Goal: Find specific page/section: Find specific page/section

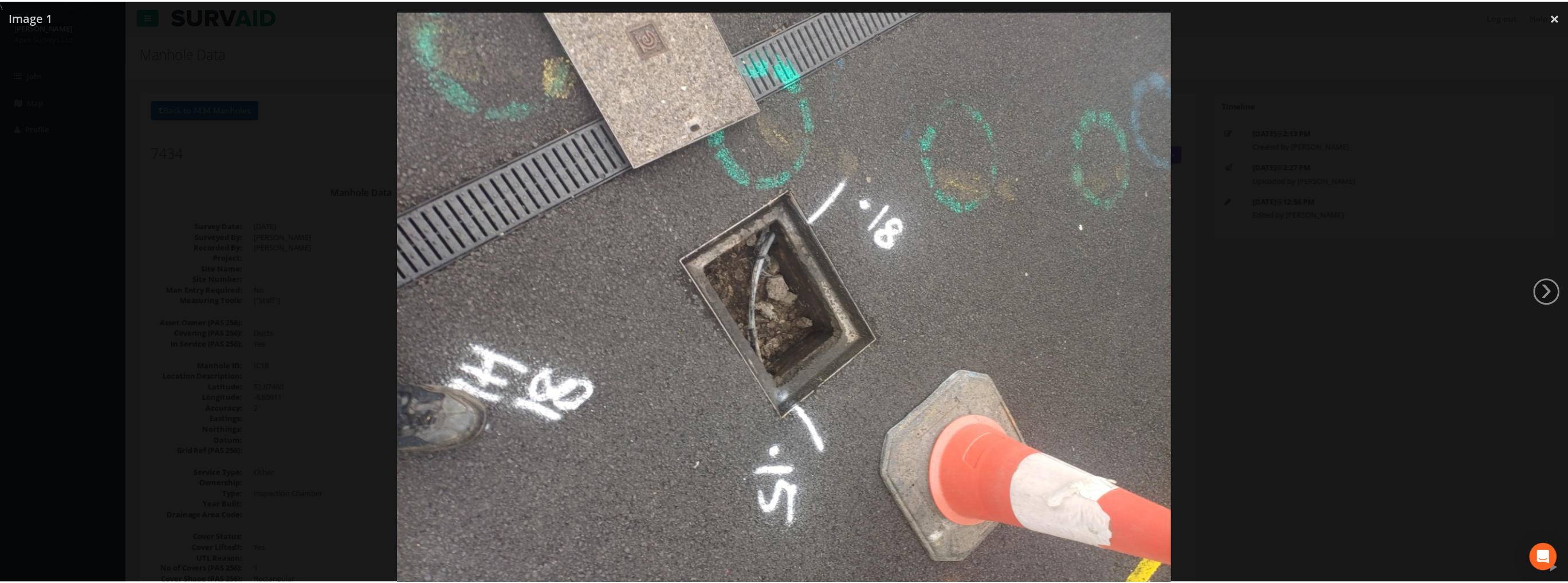
scroll to position [37, 0]
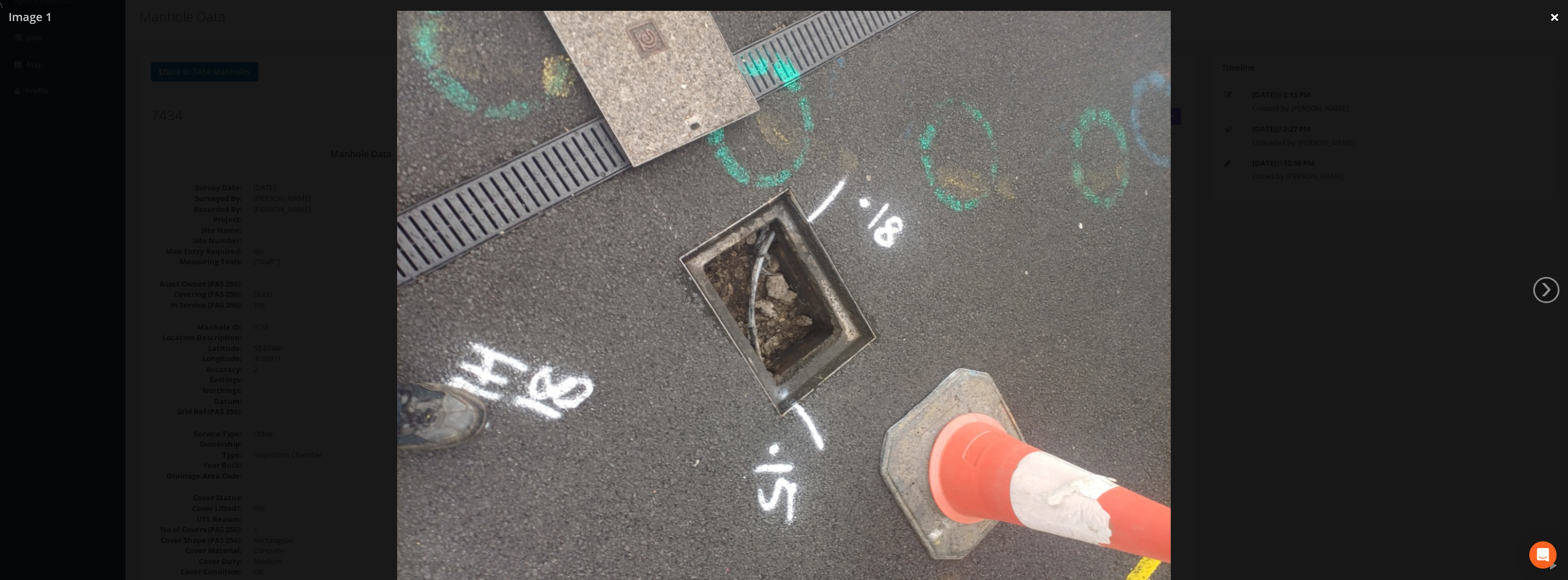
click at [1560, 14] on link "×" at bounding box center [1555, 17] width 27 height 34
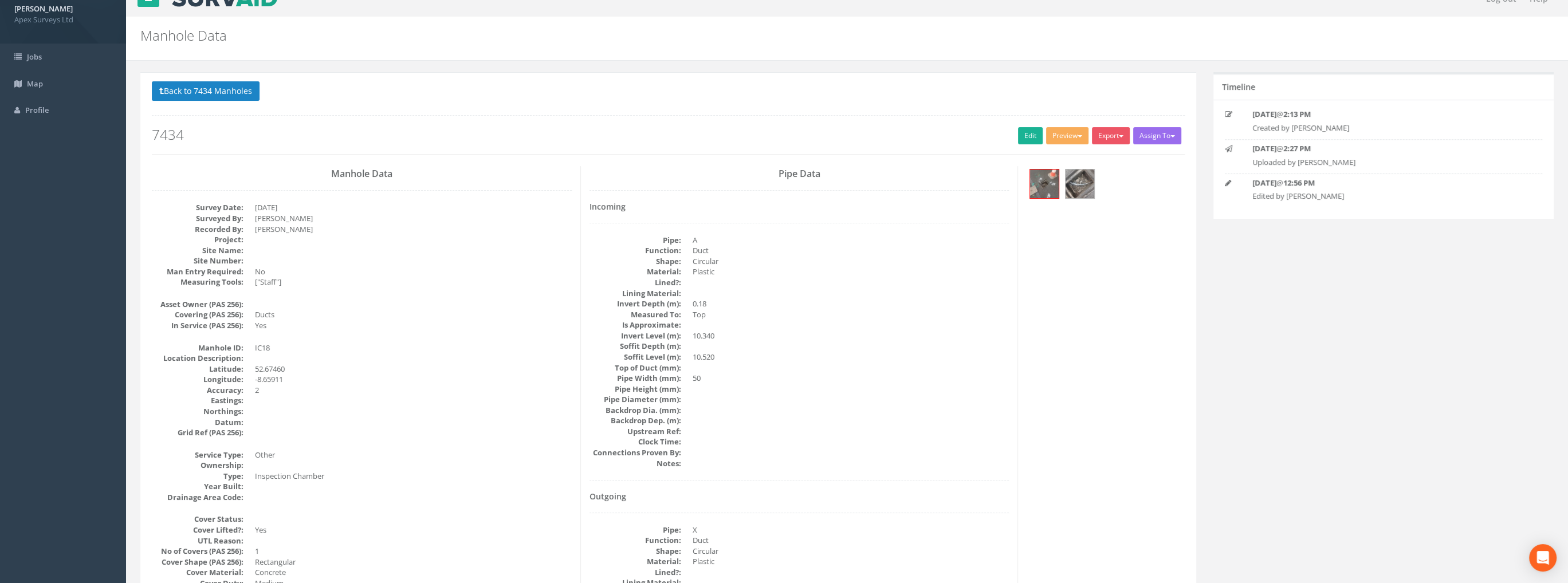
scroll to position [0, 0]
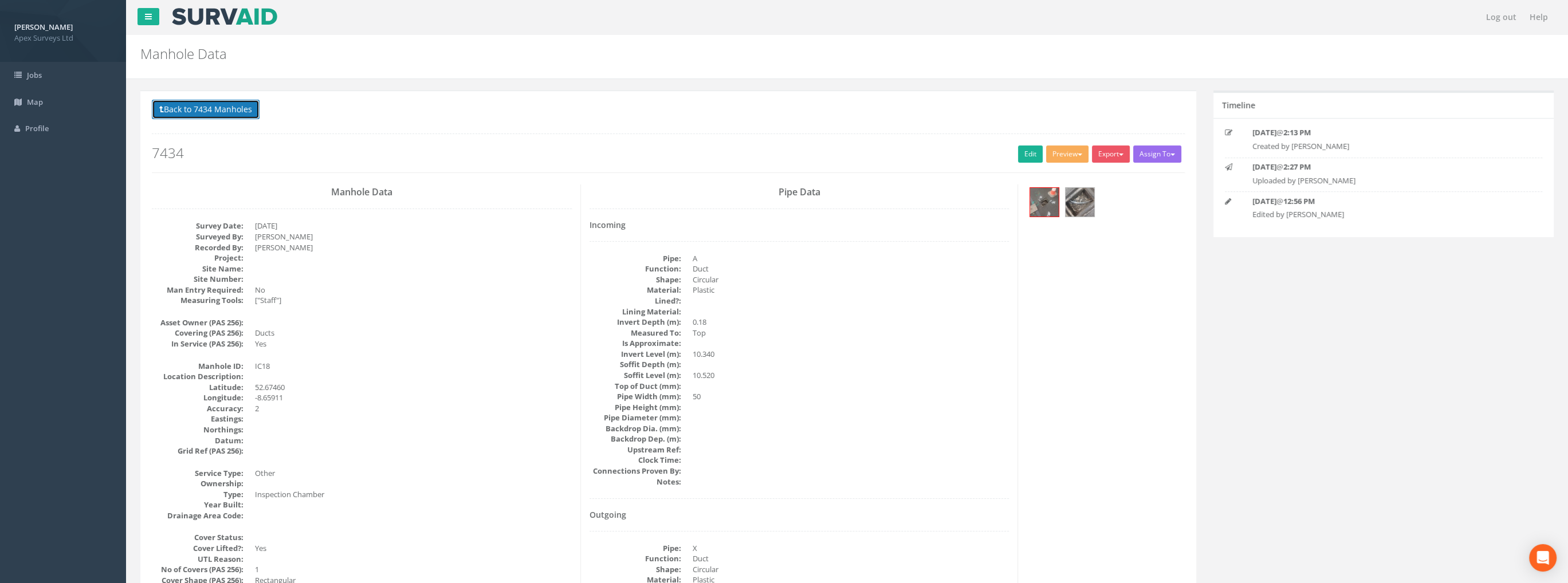
click at [202, 108] on button "Back to 7434 Manholes" at bounding box center [205, 109] width 108 height 20
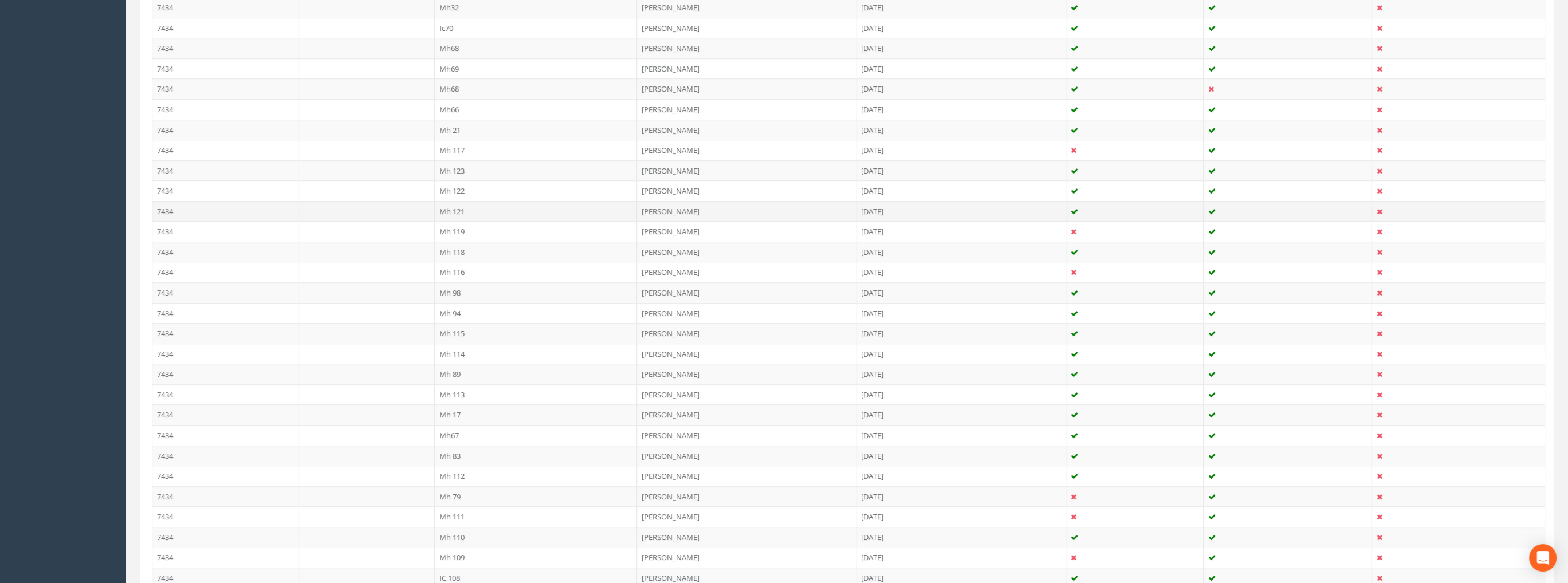
scroll to position [819, 0]
click at [168, 181] on td "7434" at bounding box center [226, 187] width 146 height 21
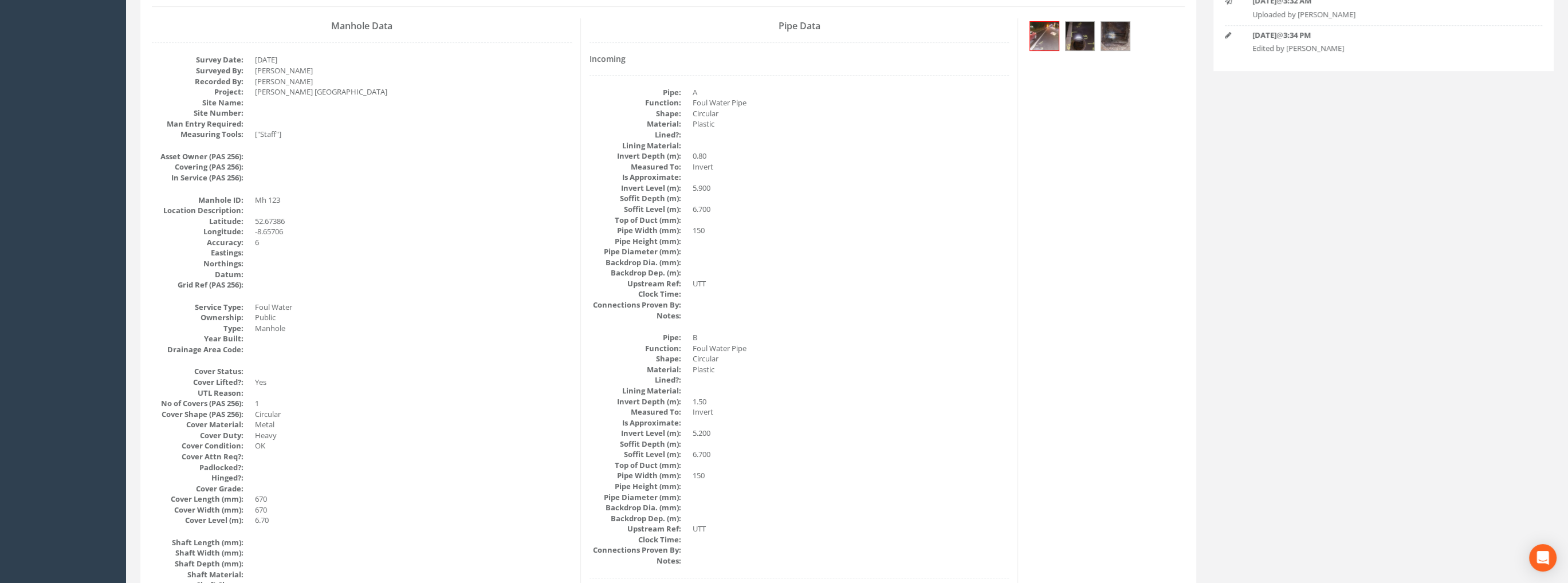
scroll to position [0, 0]
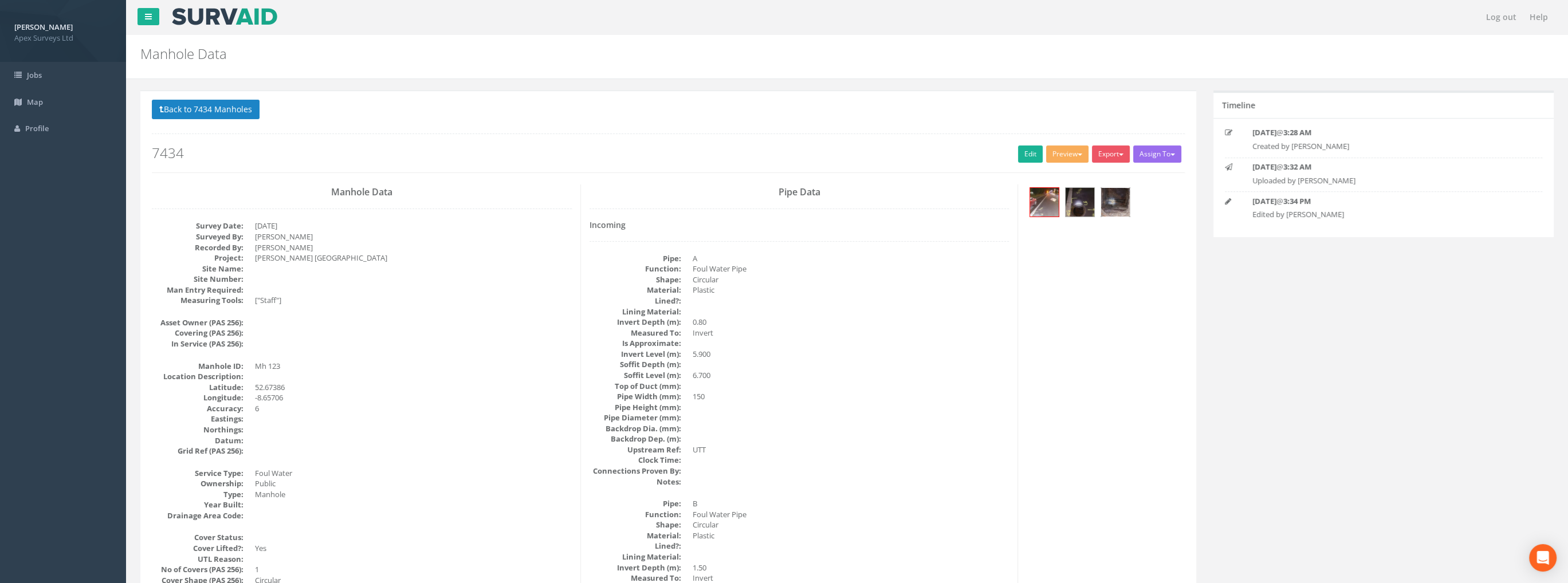
click at [1117, 197] on img at bounding box center [1116, 202] width 29 height 29
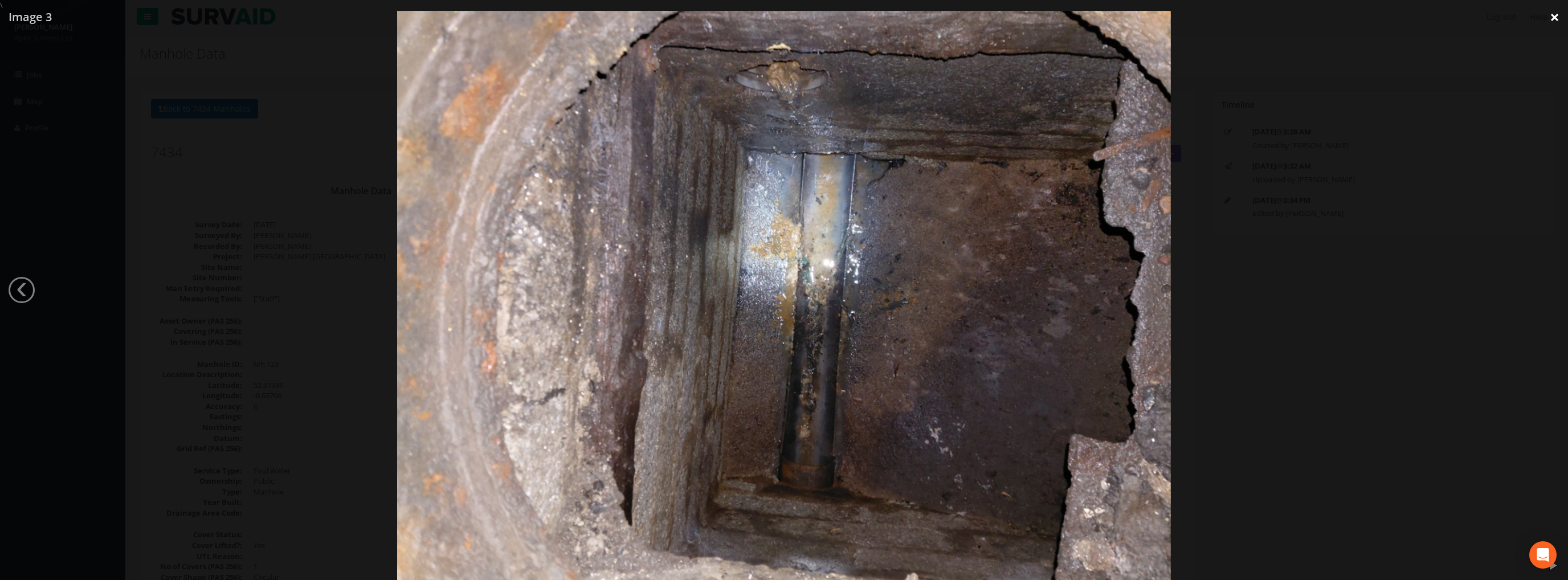
click at [1552, 17] on link "×" at bounding box center [1555, 17] width 27 height 34
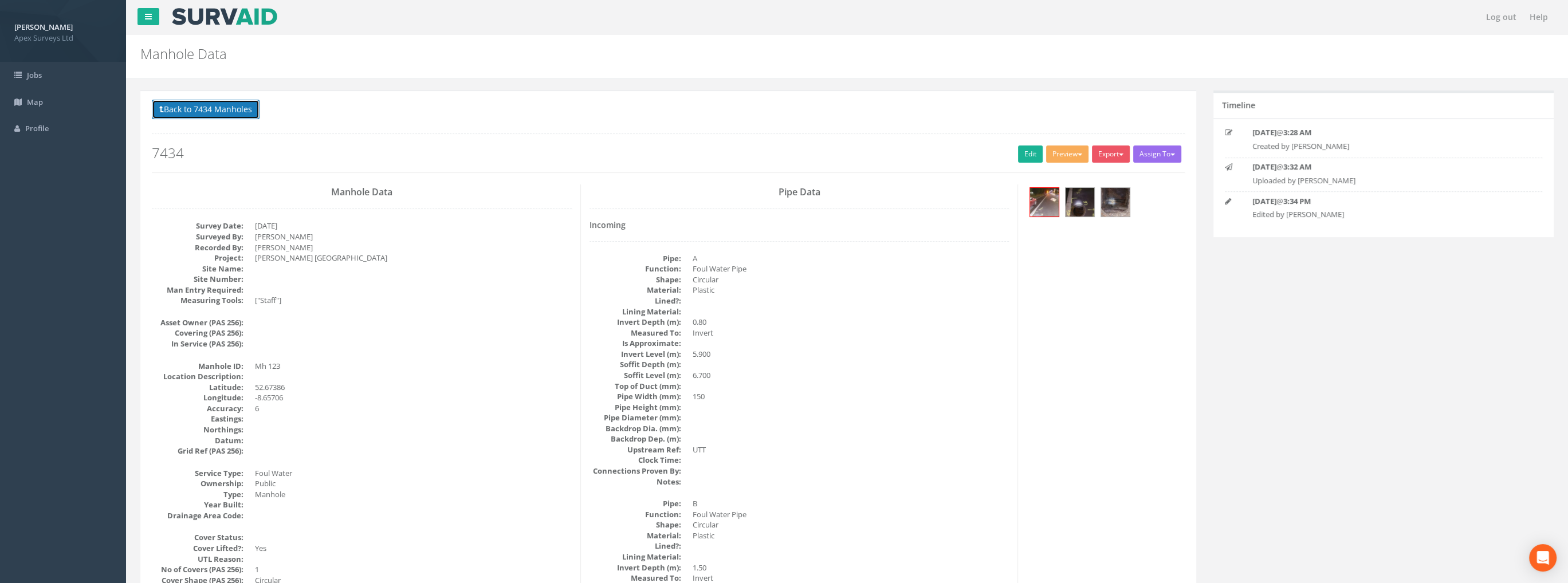
click at [213, 114] on button "Back to 7434 Manholes" at bounding box center [205, 109] width 108 height 20
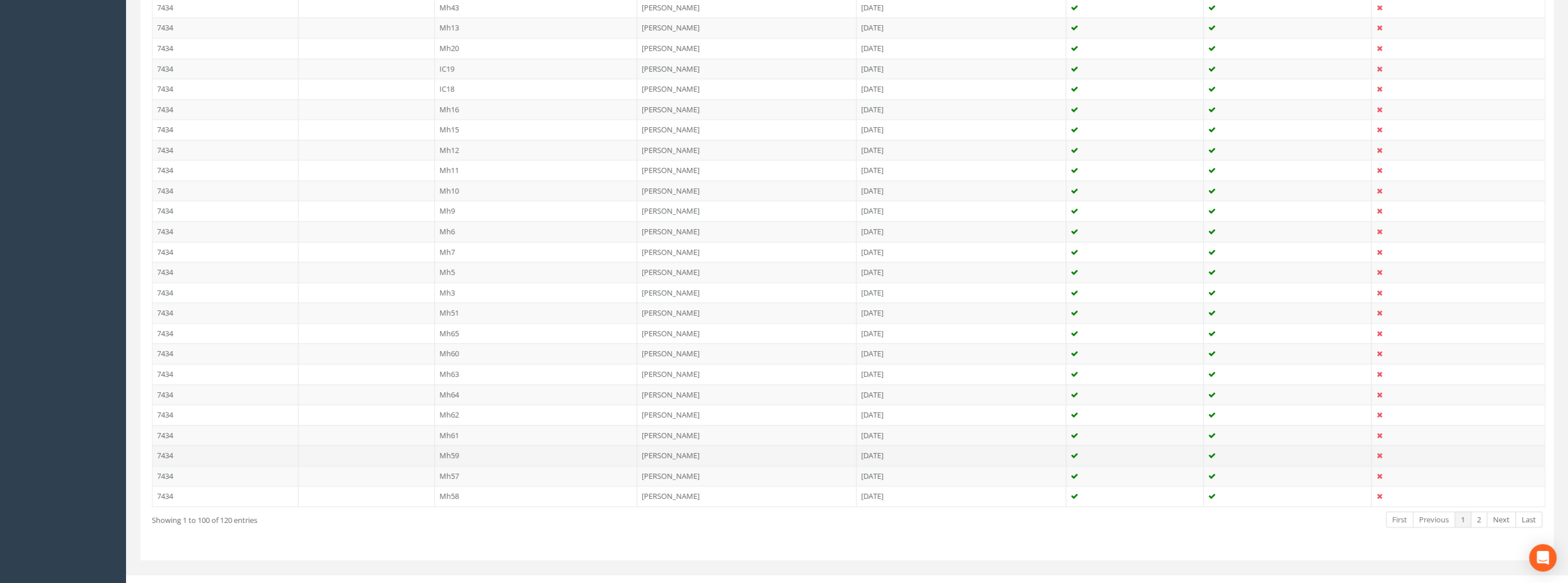
scroll to position [1876, 0]
click at [1480, 511] on link "2" at bounding box center [1479, 518] width 17 height 17
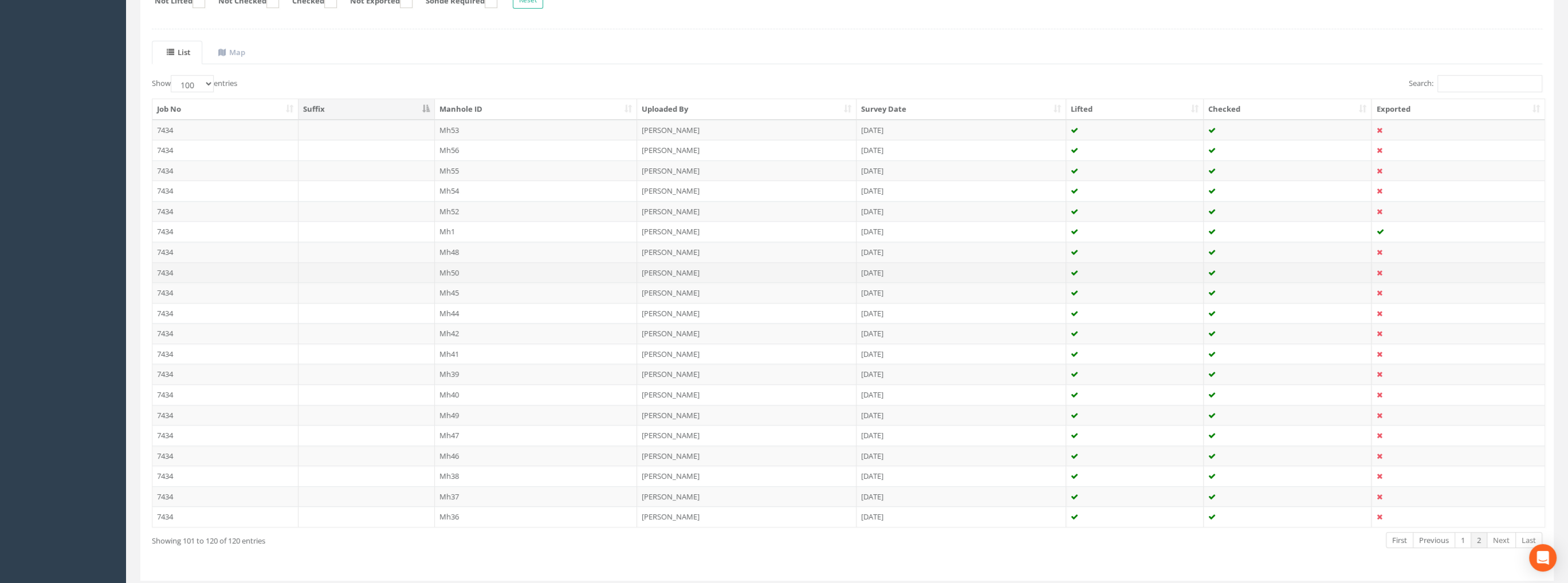
scroll to position [256, 0]
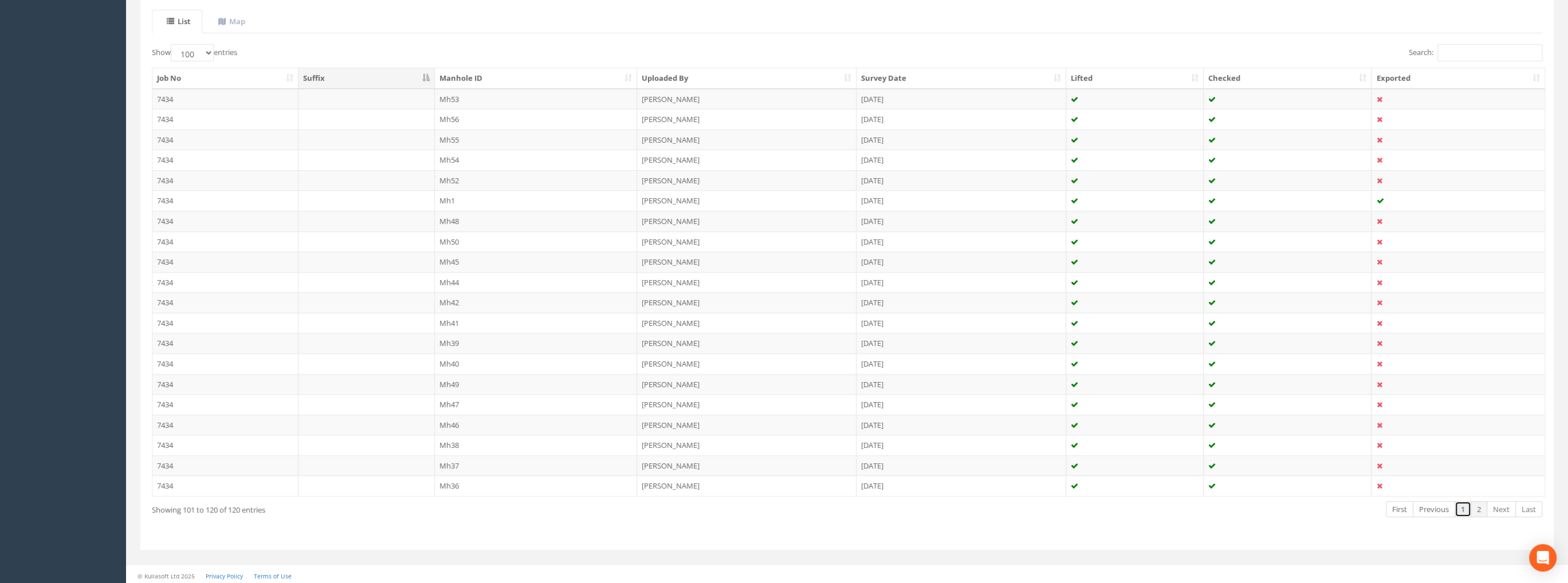
click at [1465, 504] on link "1" at bounding box center [1463, 509] width 17 height 17
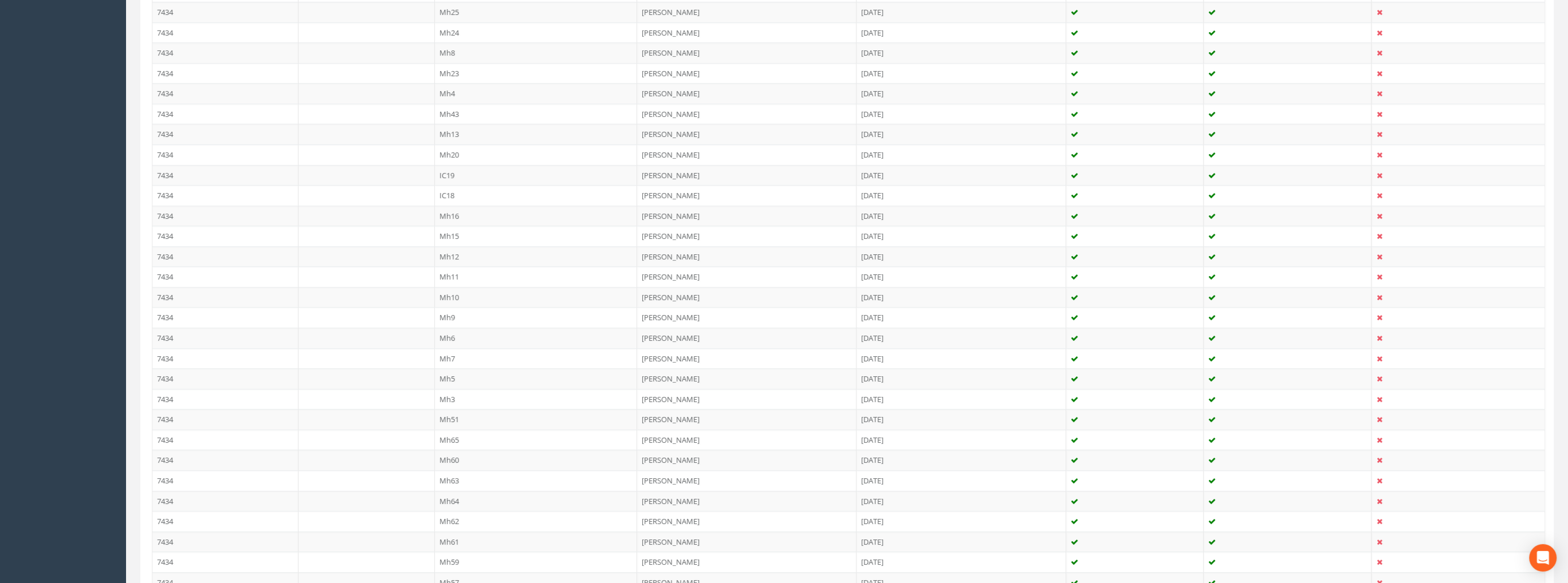
scroll to position [1761, 0]
click at [172, 314] on td "7434" at bounding box center [226, 324] width 146 height 21
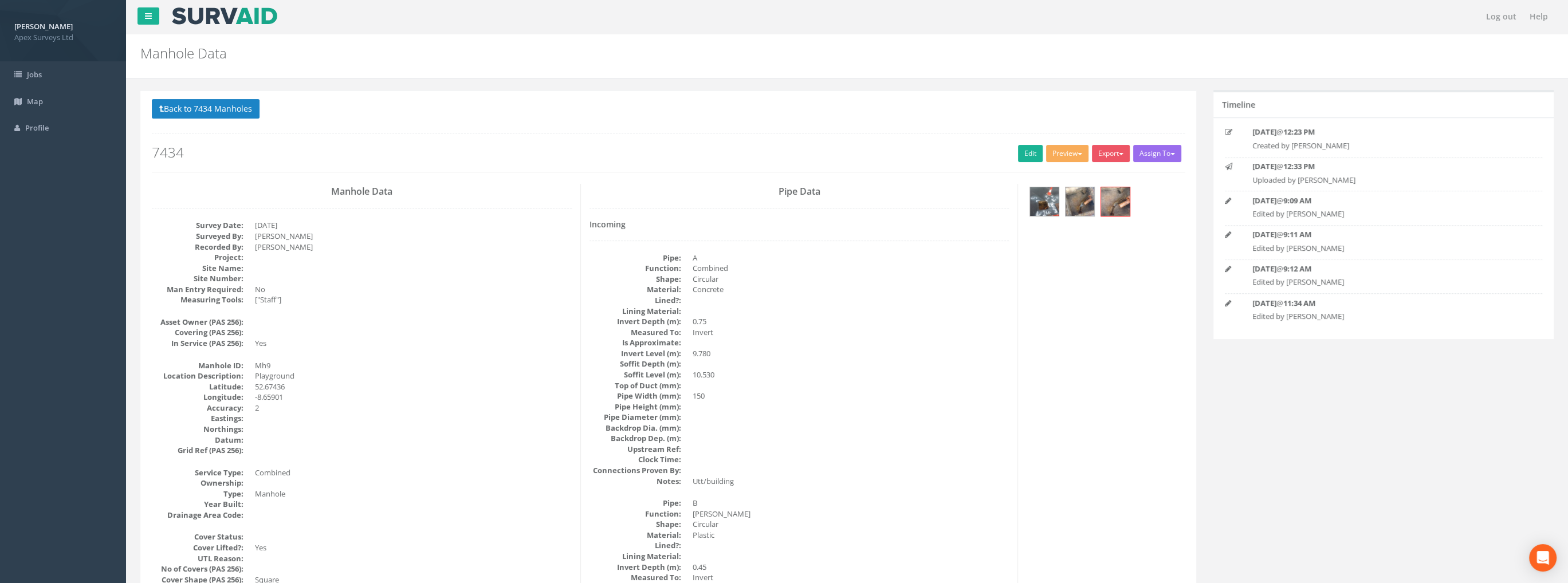
scroll to position [0, 0]
click at [1094, 213] on div at bounding box center [1080, 202] width 30 height 29
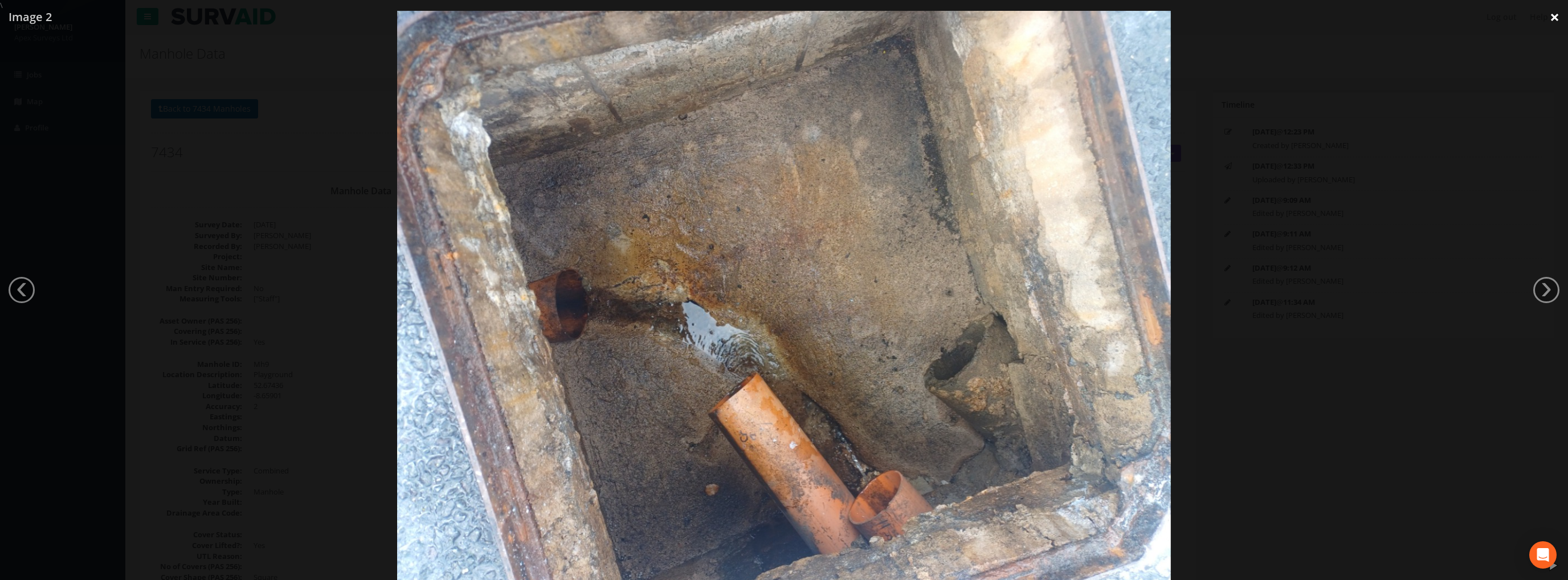
click at [1555, 19] on link "×" at bounding box center [1555, 17] width 27 height 34
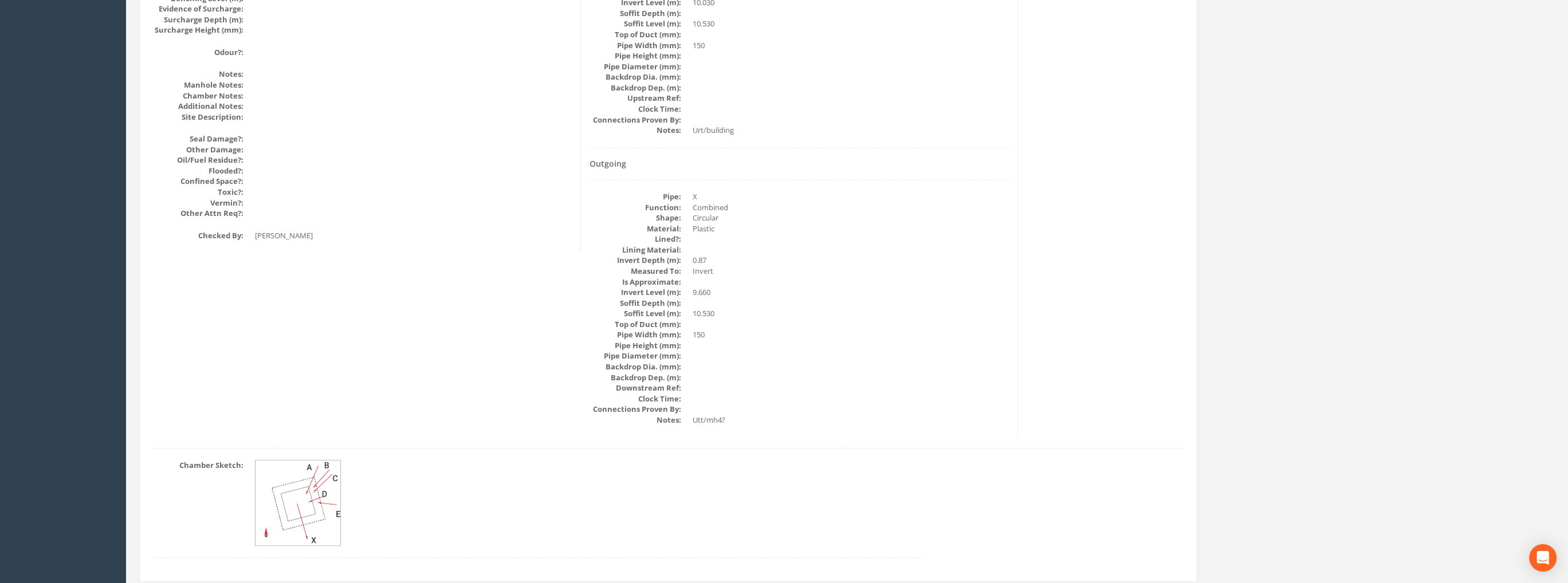
scroll to position [1253, 0]
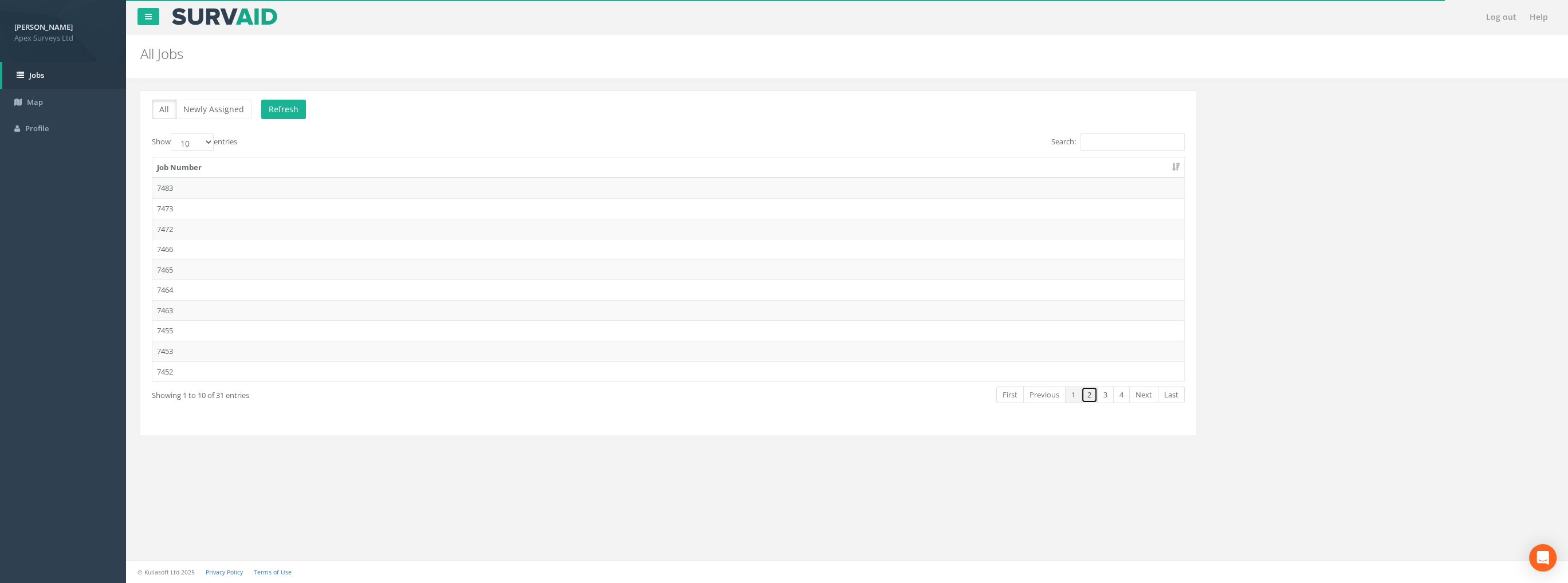
click at [1090, 393] on link "2" at bounding box center [1089, 394] width 17 height 17
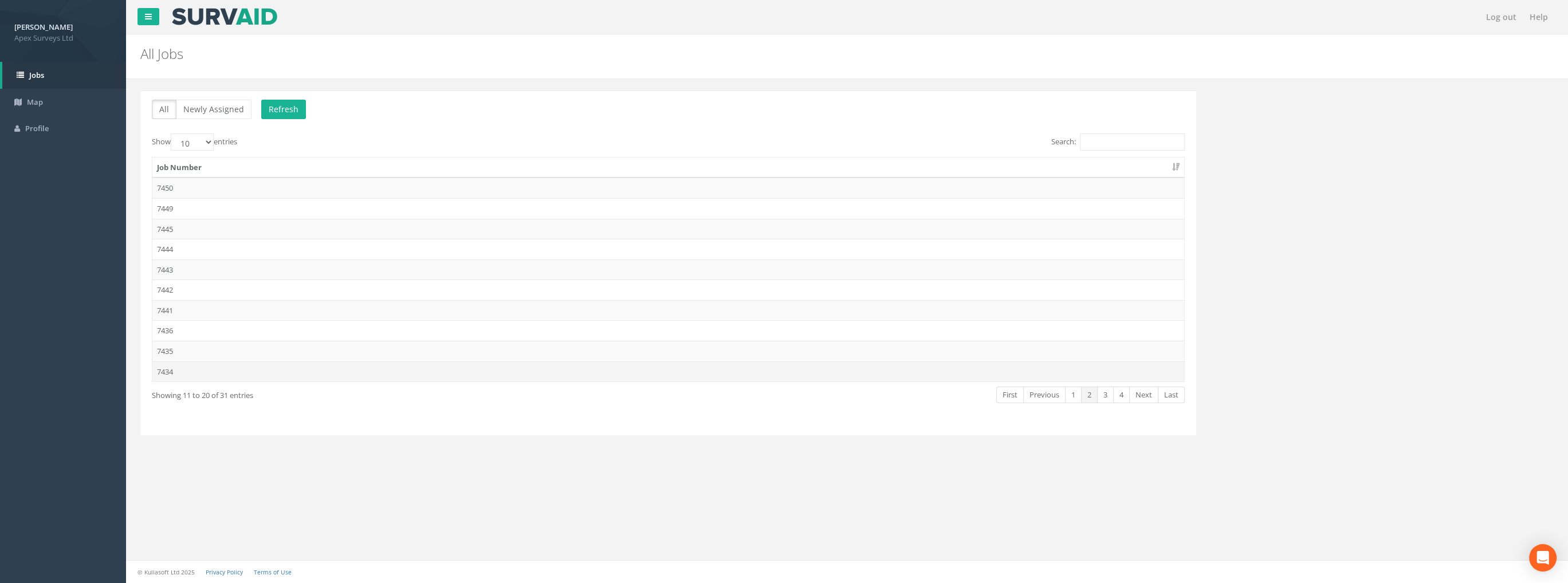
click at [172, 367] on td "7434" at bounding box center [668, 372] width 1032 height 21
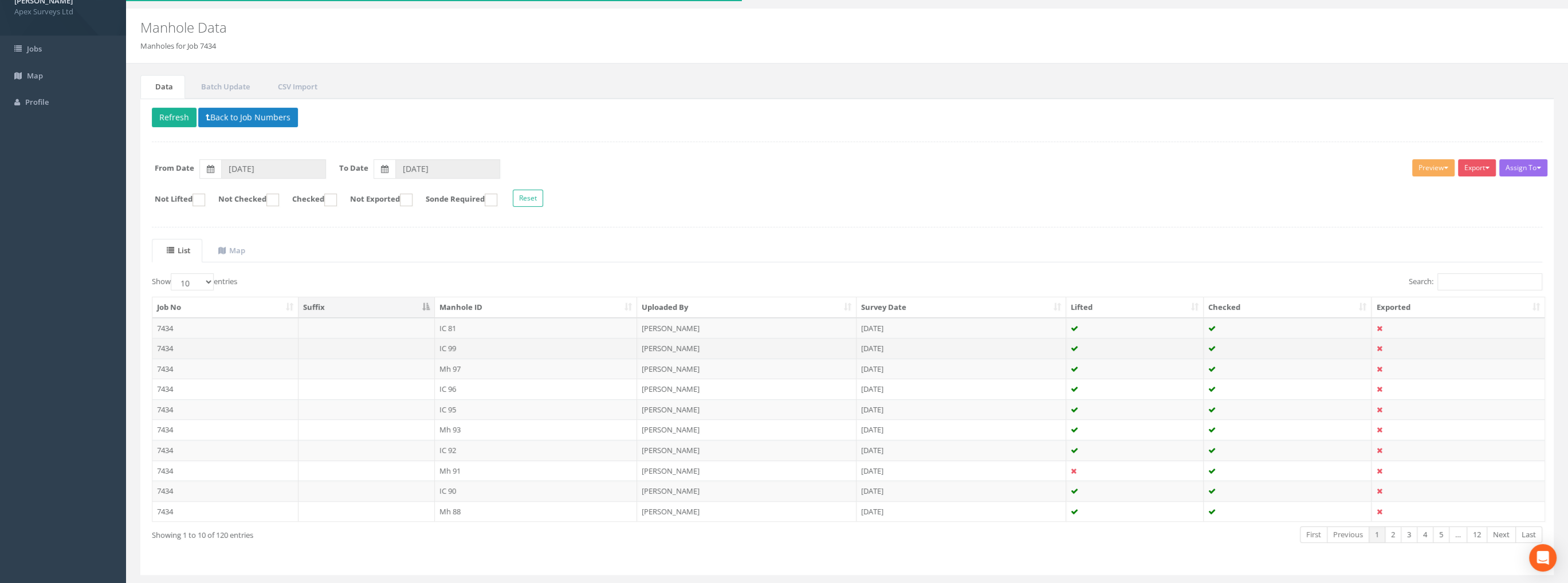
scroll to position [53, 0]
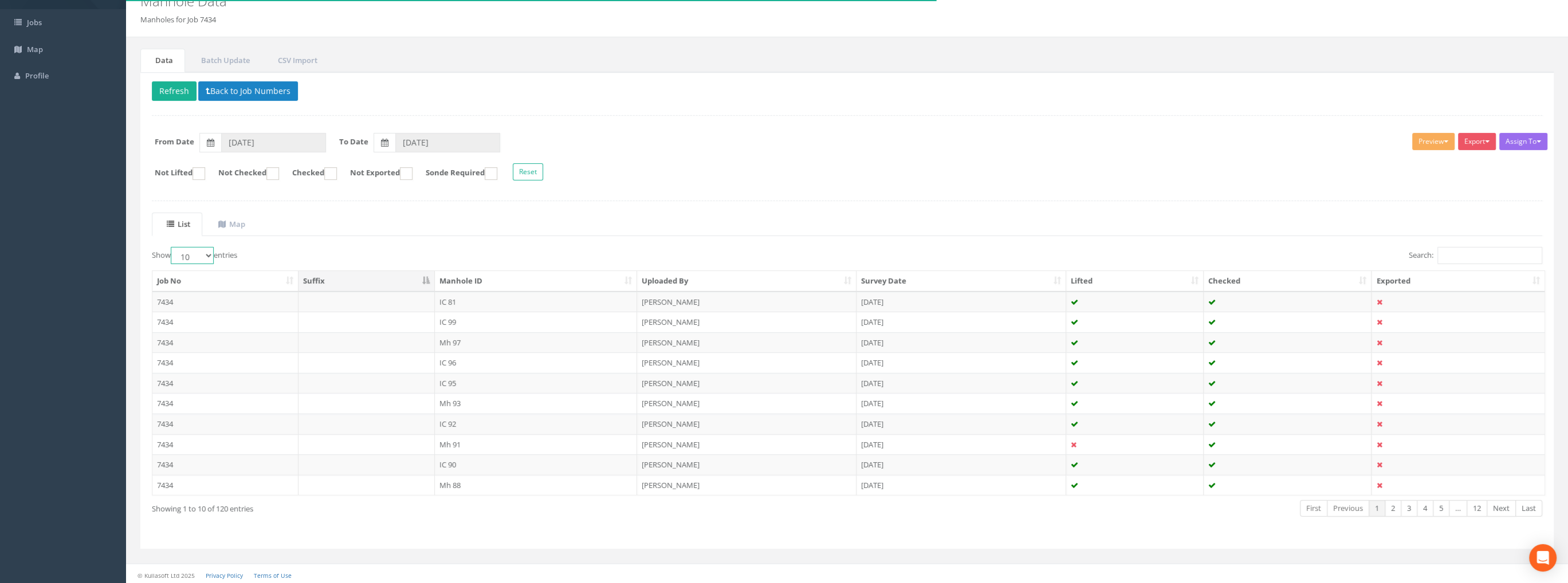
click at [197, 257] on select "10 25 50 100" at bounding box center [192, 256] width 43 height 17
select select "100"
click at [173, 247] on select "10 25 50 100" at bounding box center [192, 256] width 43 height 17
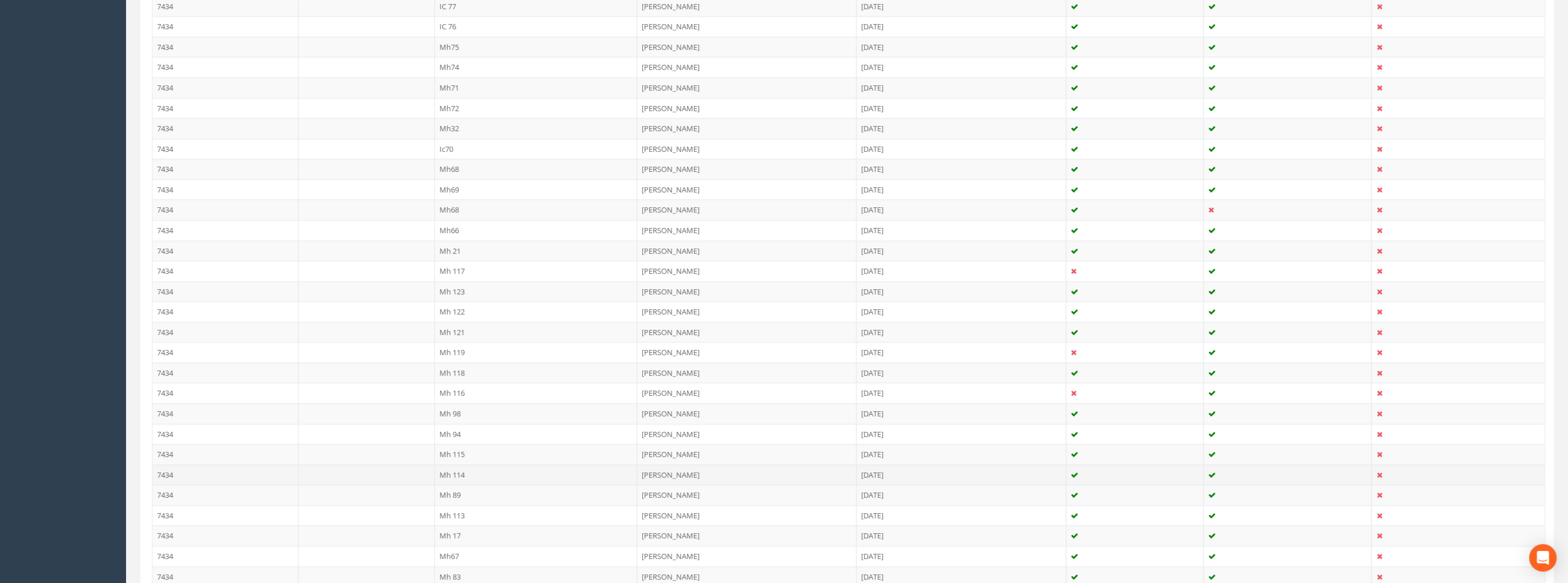
scroll to position [802, 0]
click at [165, 462] on td "7434" at bounding box center [226, 469] width 146 height 21
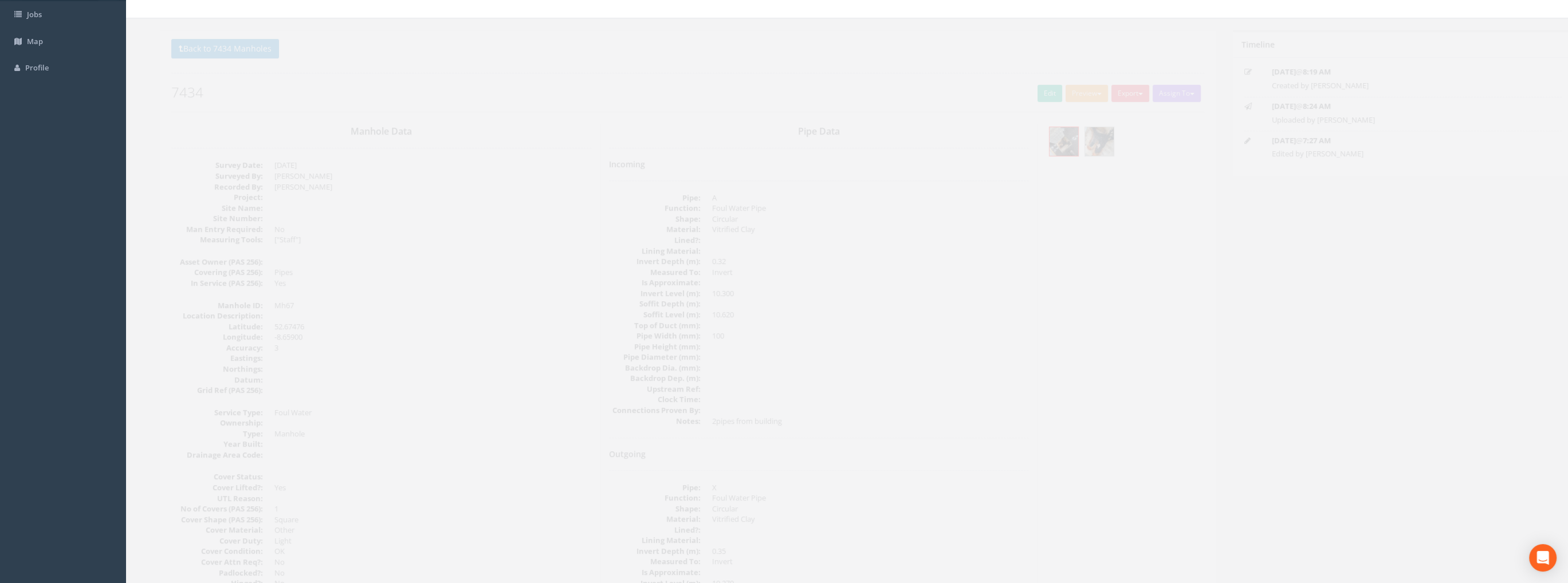
scroll to position [57, 0]
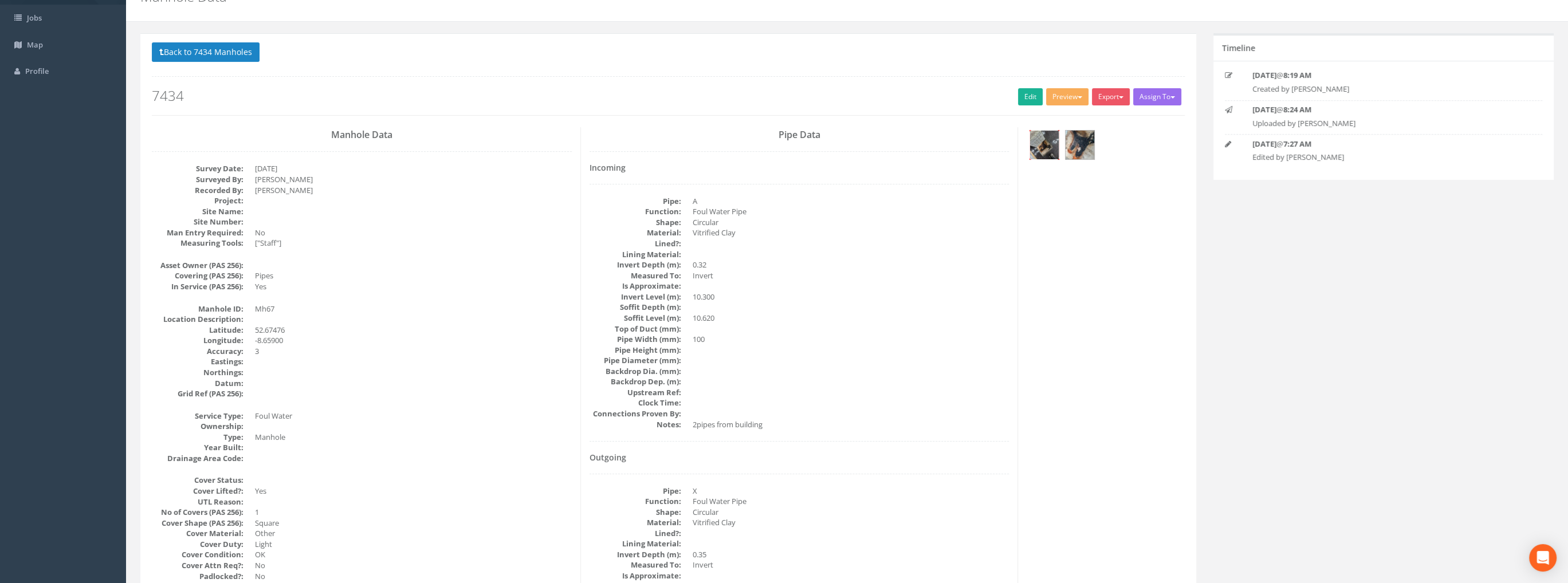
click at [1041, 143] on img at bounding box center [1044, 145] width 29 height 29
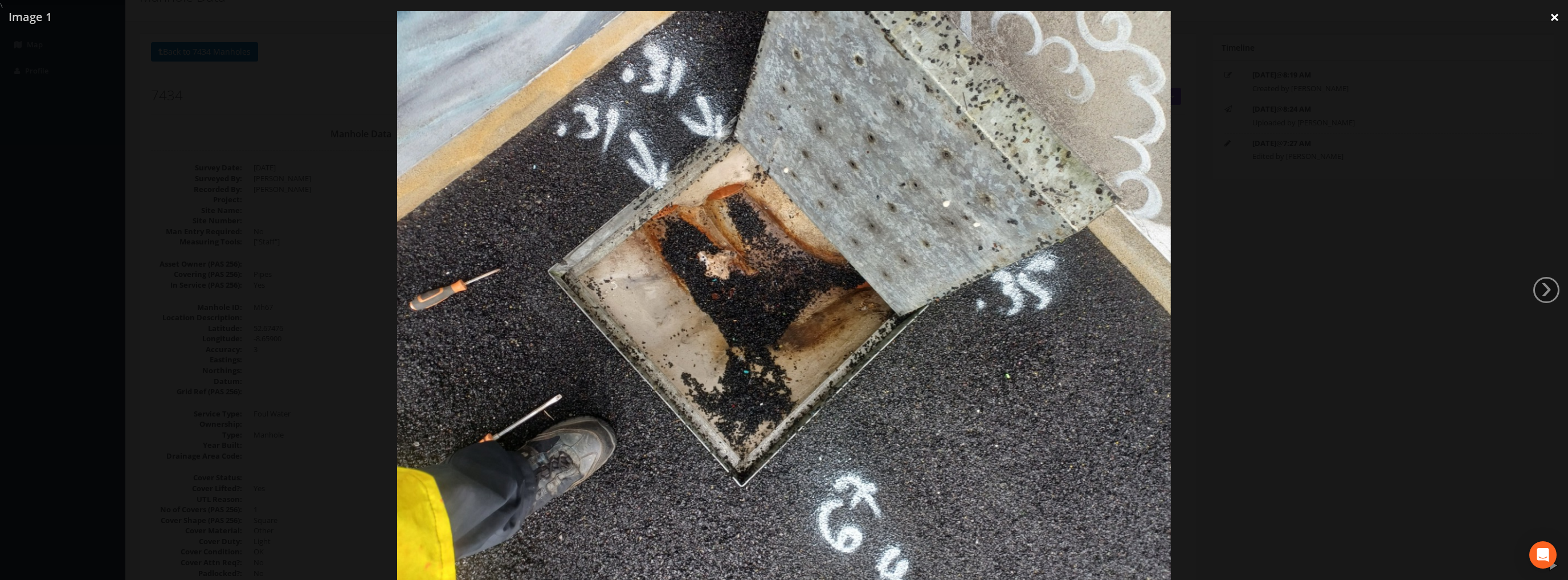
click at [1552, 17] on link "×" at bounding box center [1555, 17] width 27 height 34
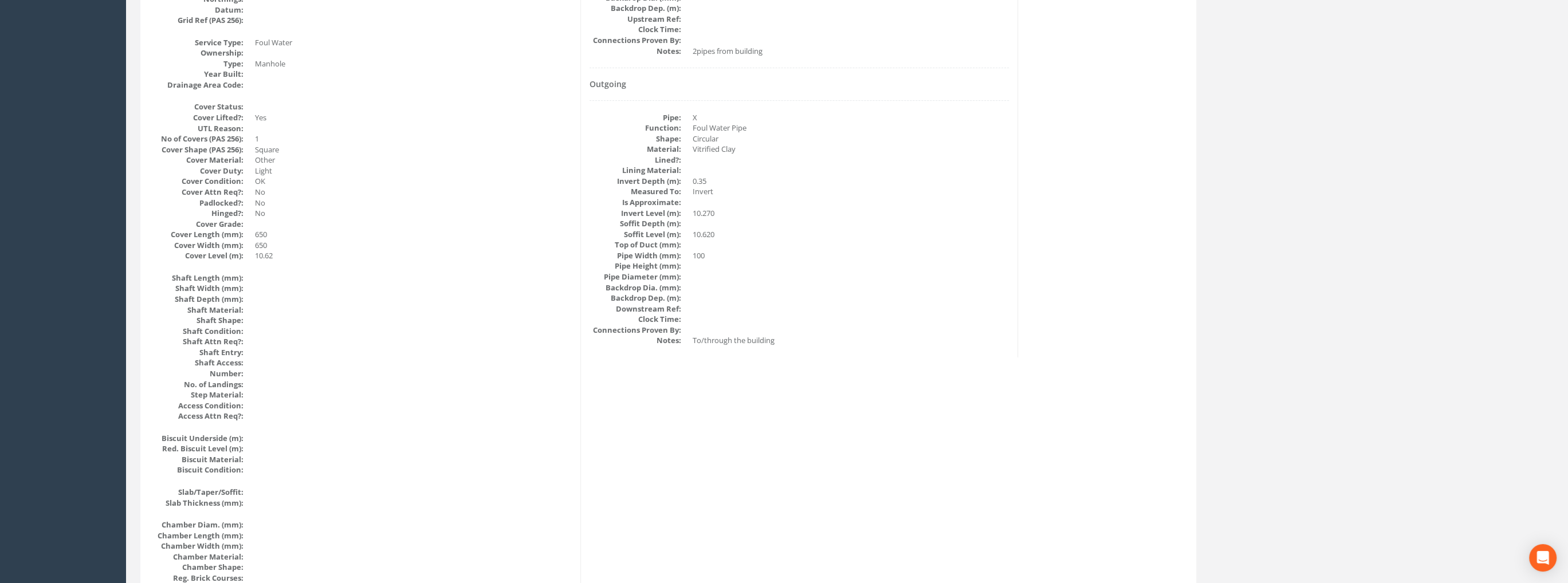
scroll to position [0, 0]
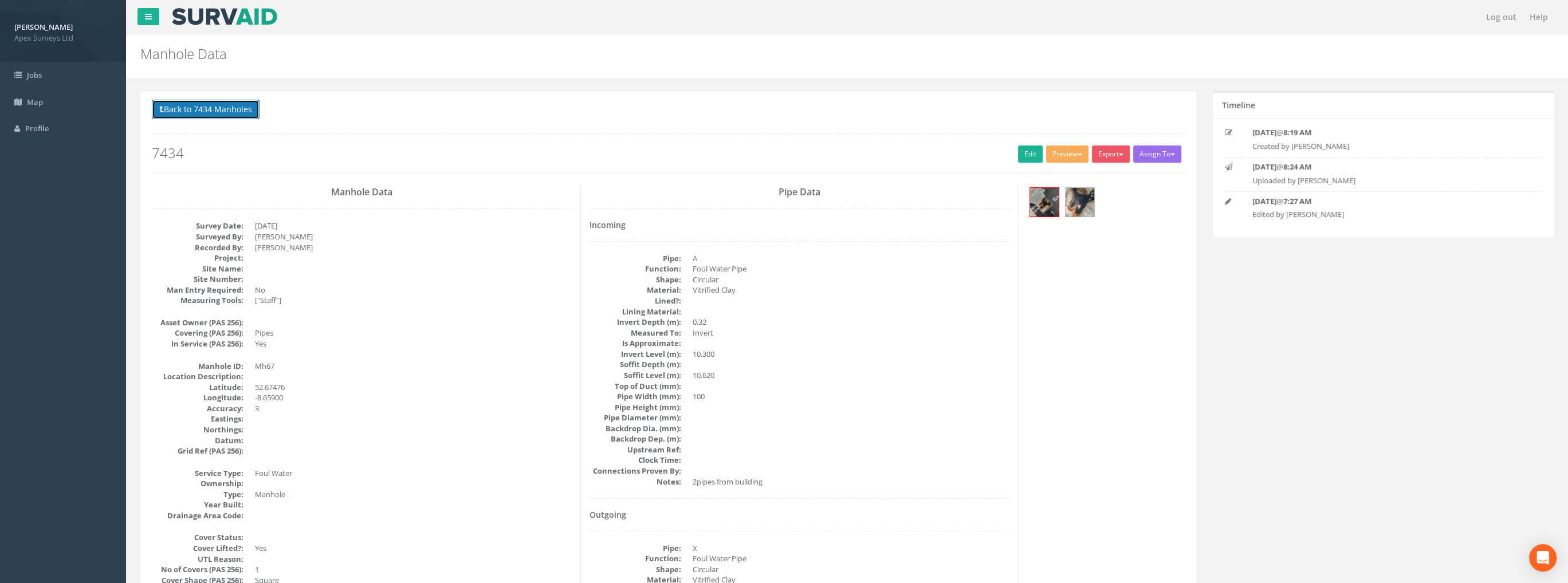
click at [191, 104] on button "Back to 7434 Manholes" at bounding box center [205, 109] width 108 height 20
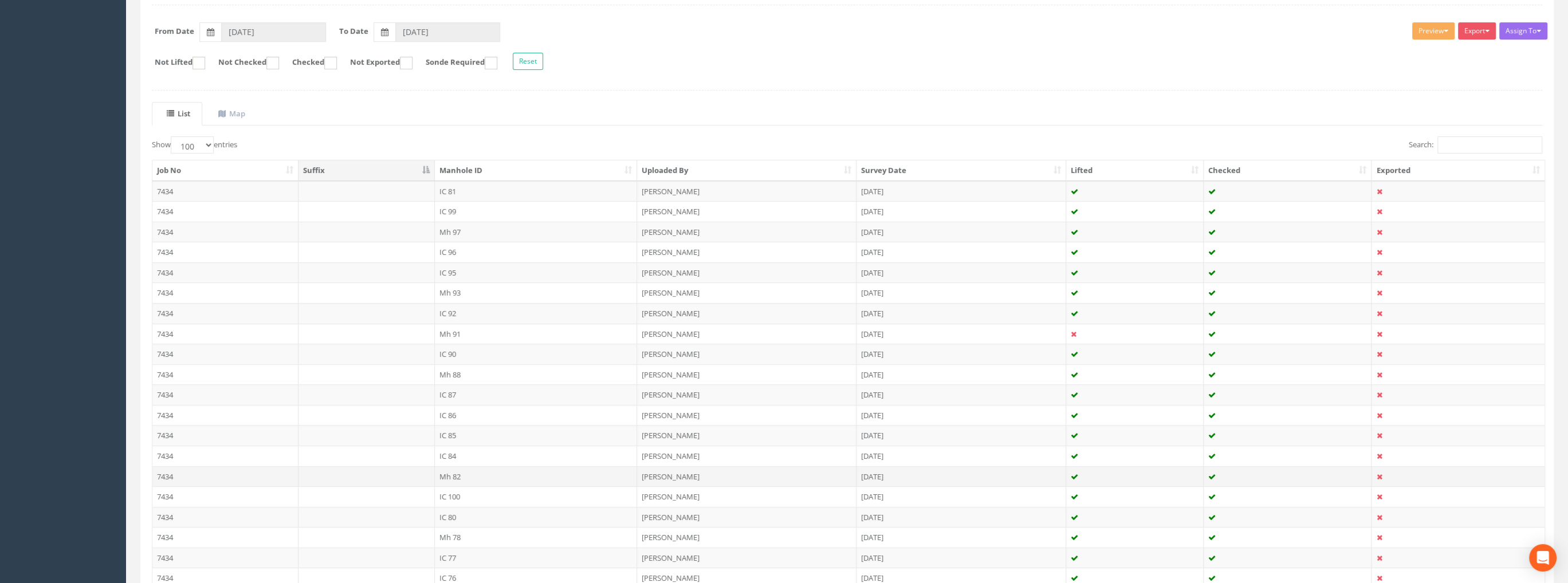
scroll to position [175, 0]
click at [167, 502] on td "7434" at bounding box center [226, 505] width 146 height 21
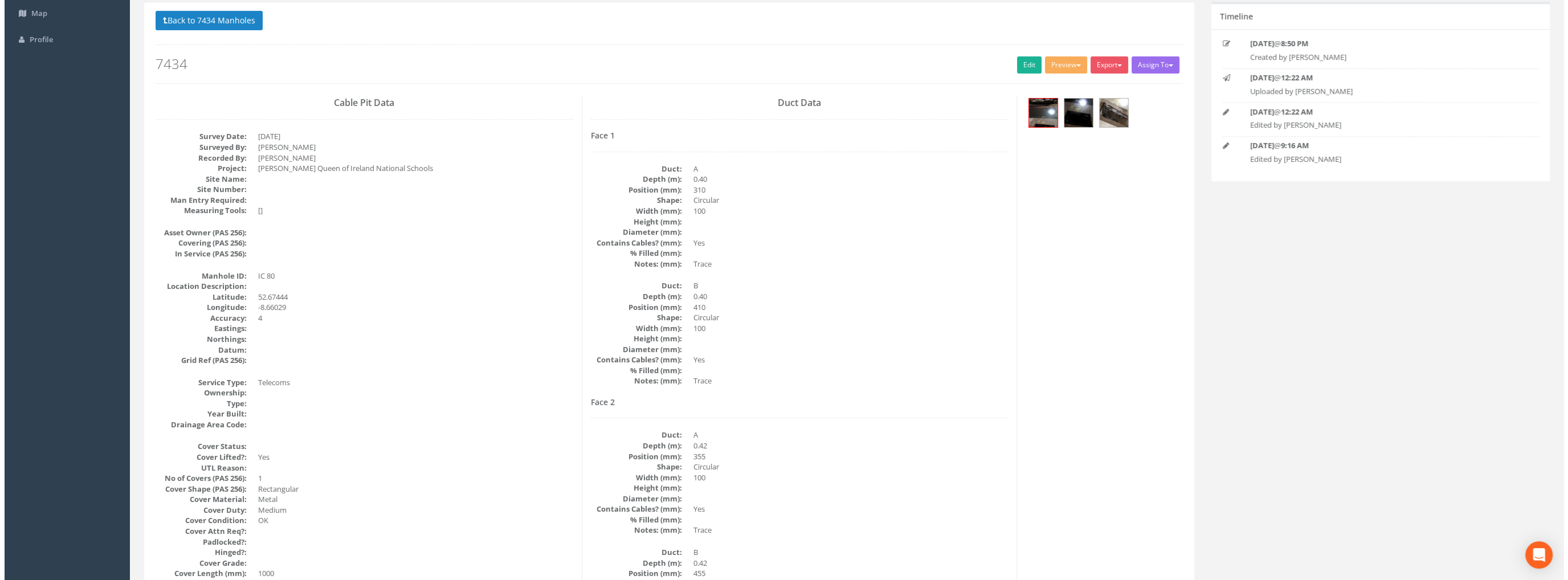
scroll to position [0, 0]
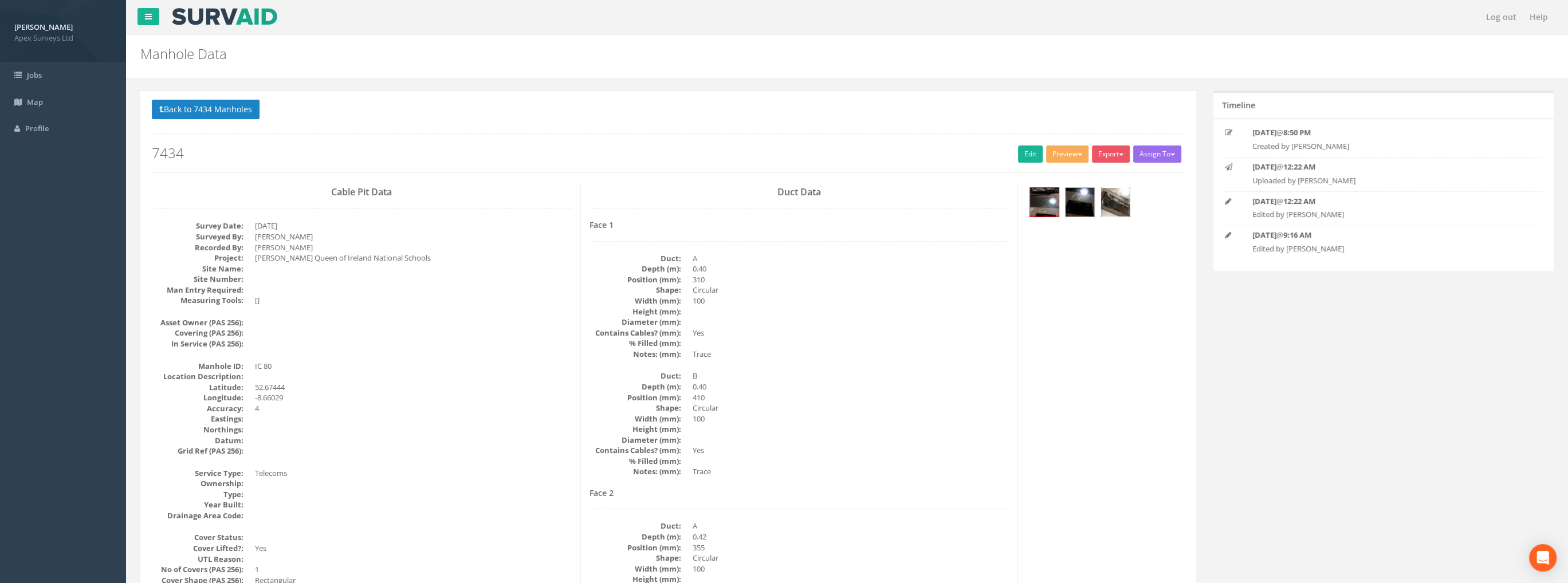
click at [1110, 205] on img at bounding box center [1116, 202] width 29 height 29
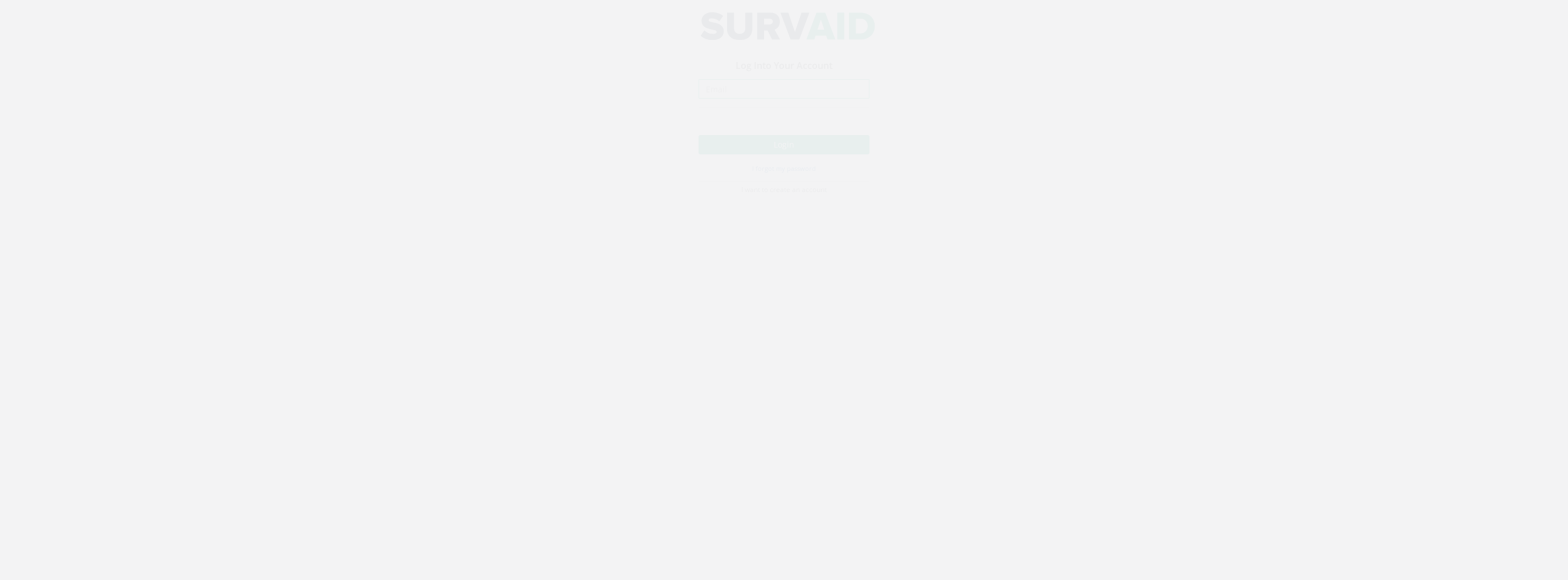
type input "[PERSON_NAME][EMAIL_ADDRESS][PERSON_NAME][DOMAIN_NAME]"
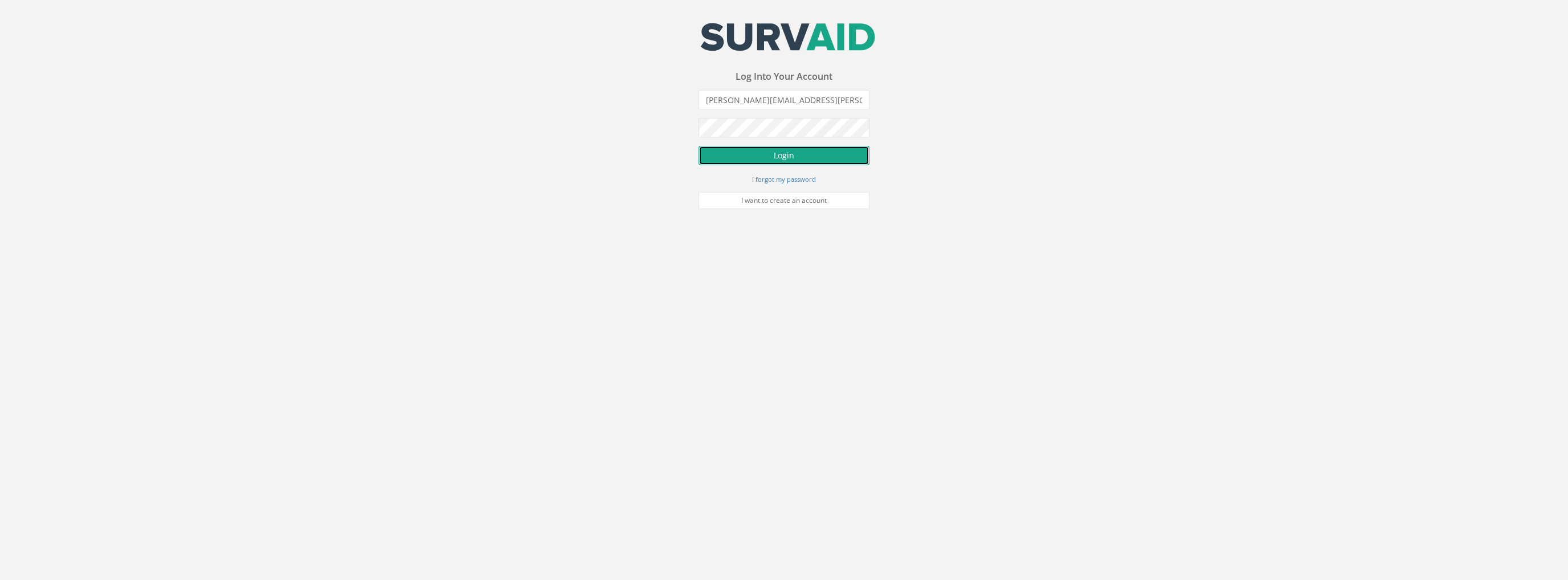
click at [799, 162] on button "Login" at bounding box center [784, 156] width 171 height 20
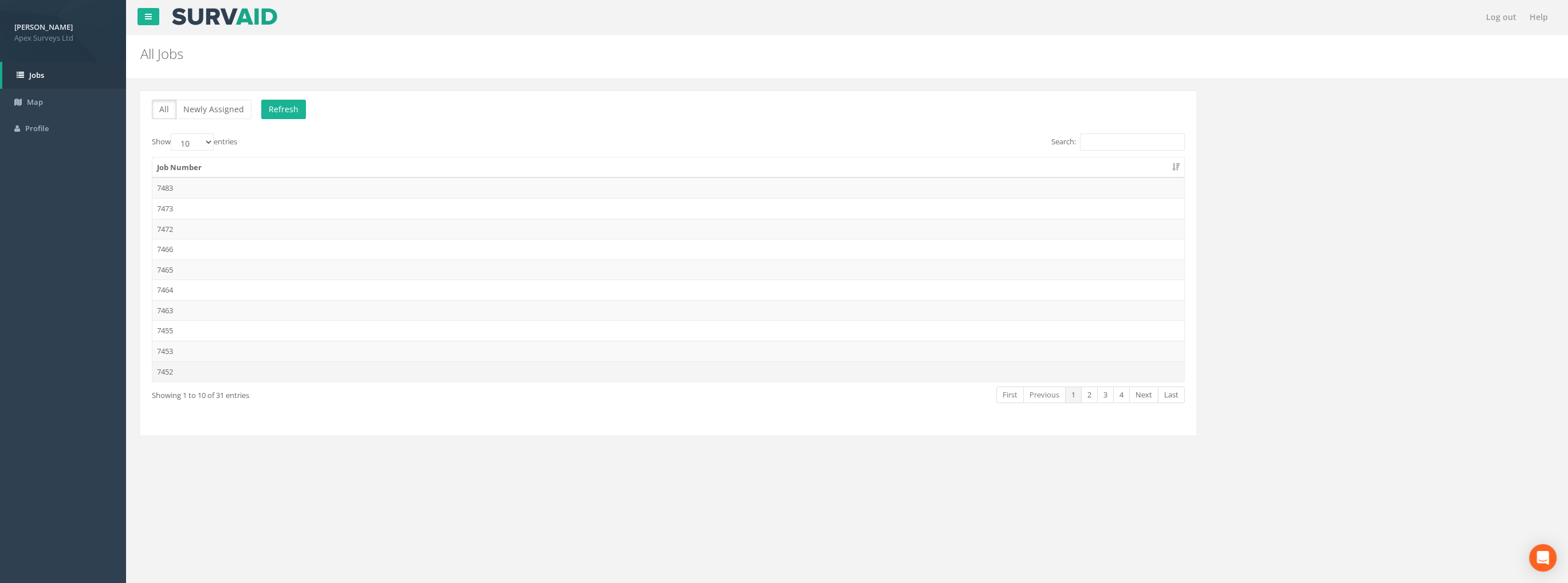
click at [181, 369] on td "7452" at bounding box center [668, 372] width 1032 height 21
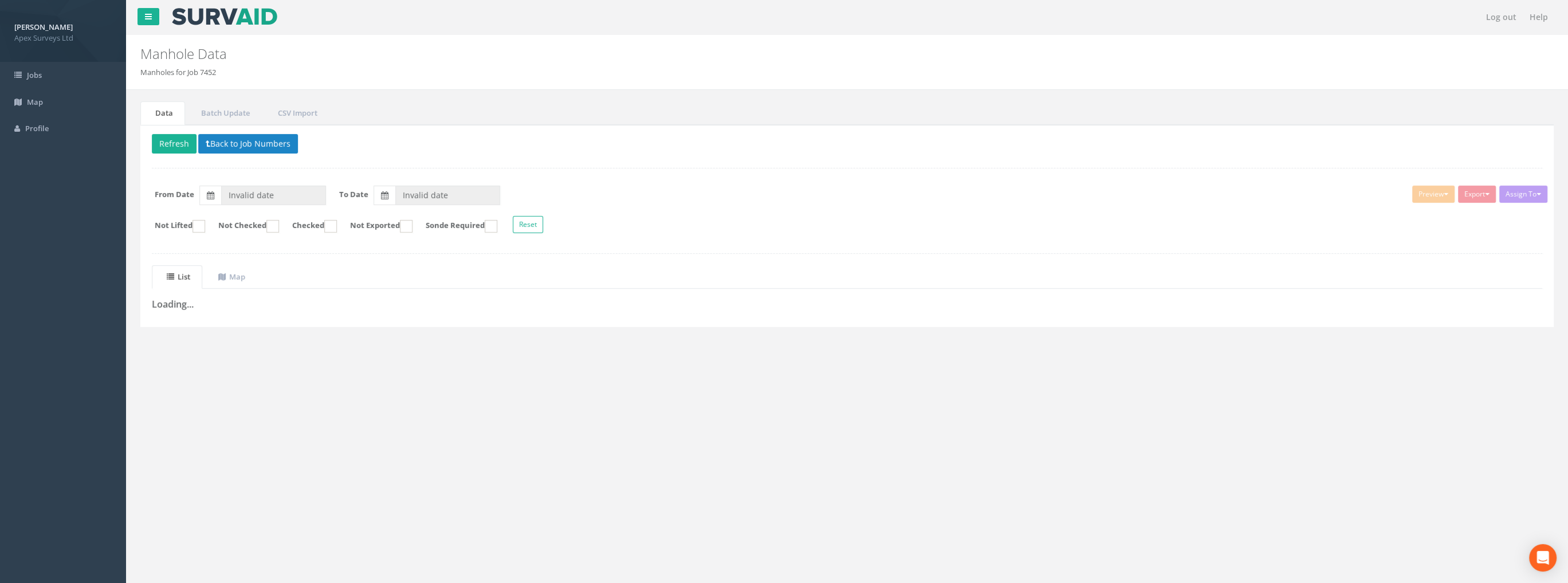
type input "[DATE]"
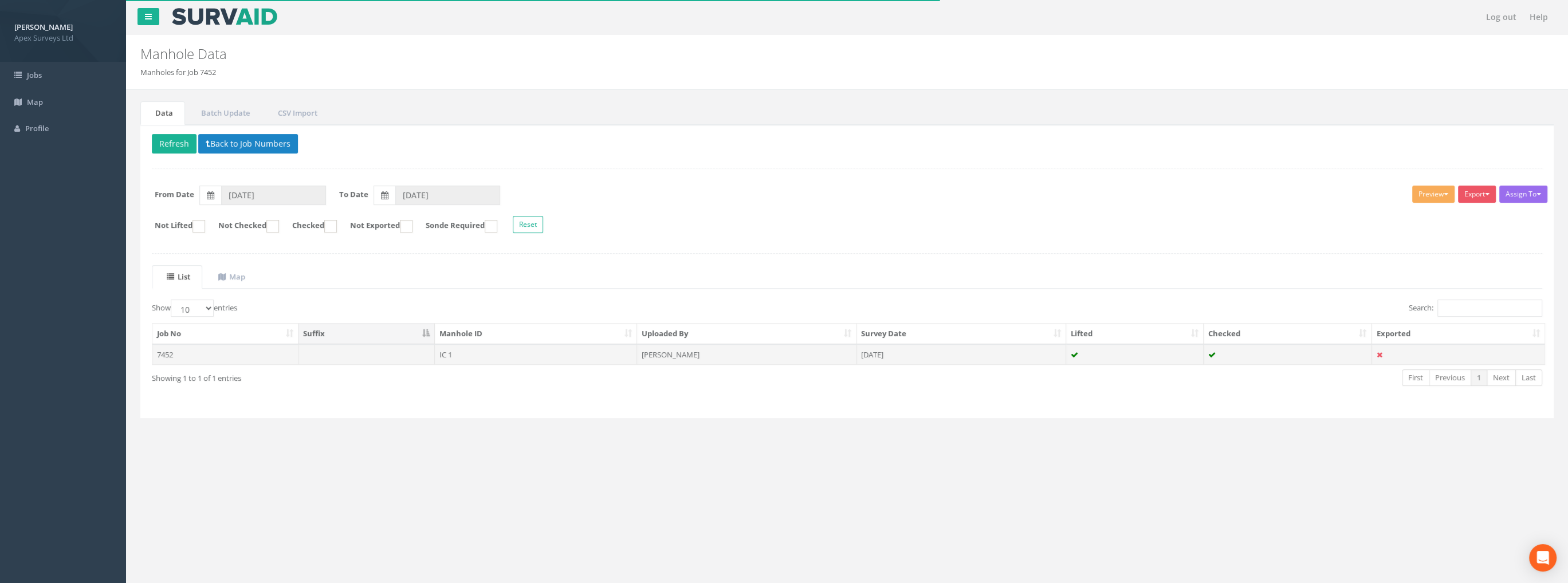
click at [181, 356] on td "7452" at bounding box center [226, 354] width 146 height 21
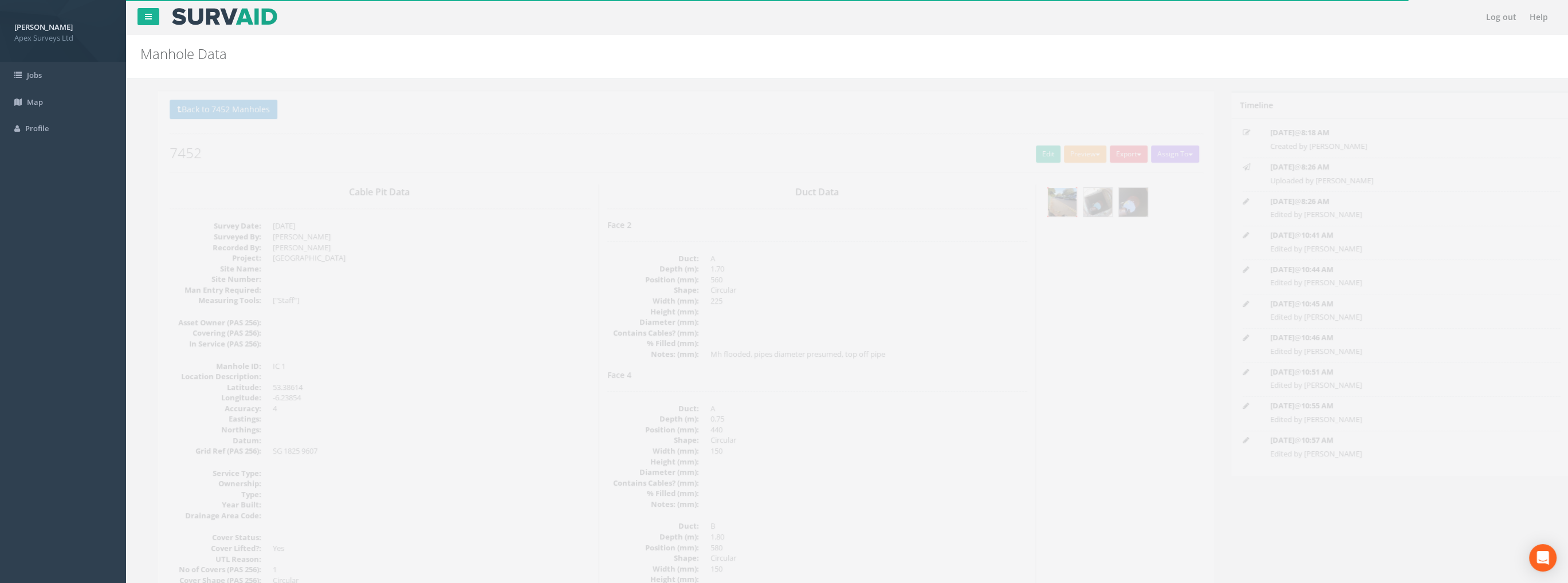
click at [1051, 197] on img at bounding box center [1044, 202] width 29 height 29
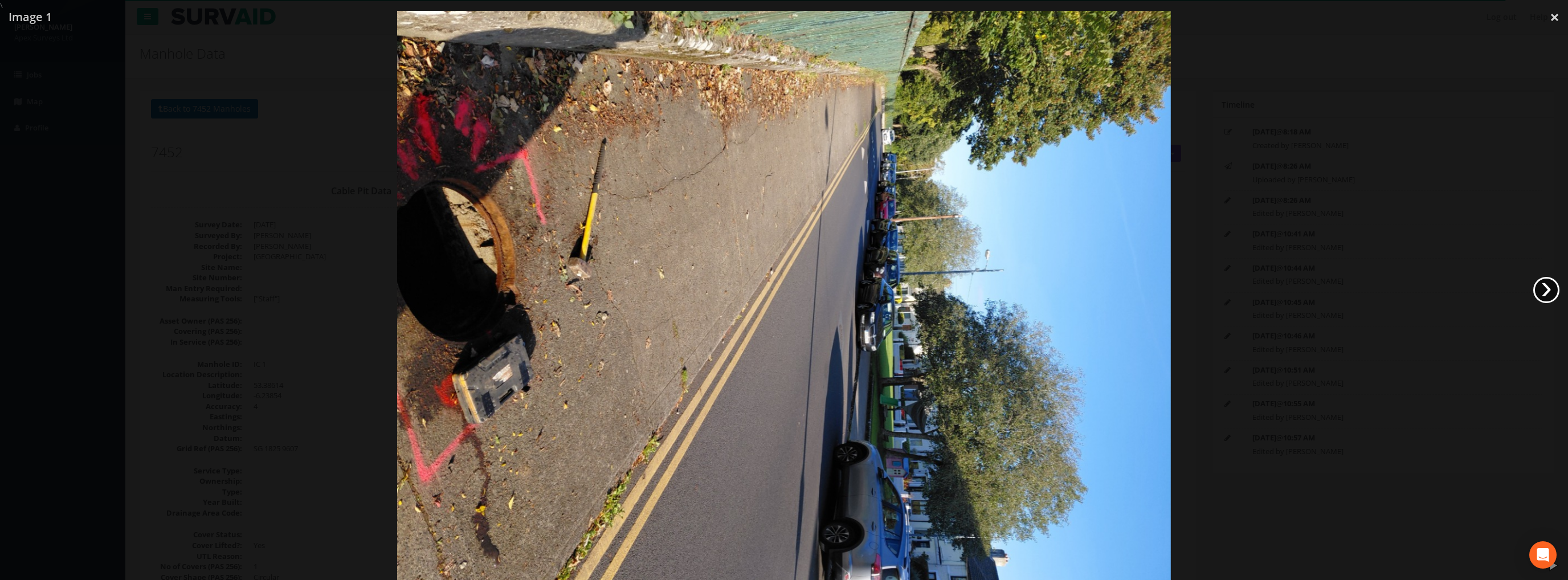
click at [1548, 293] on link "›" at bounding box center [1546, 290] width 26 height 26
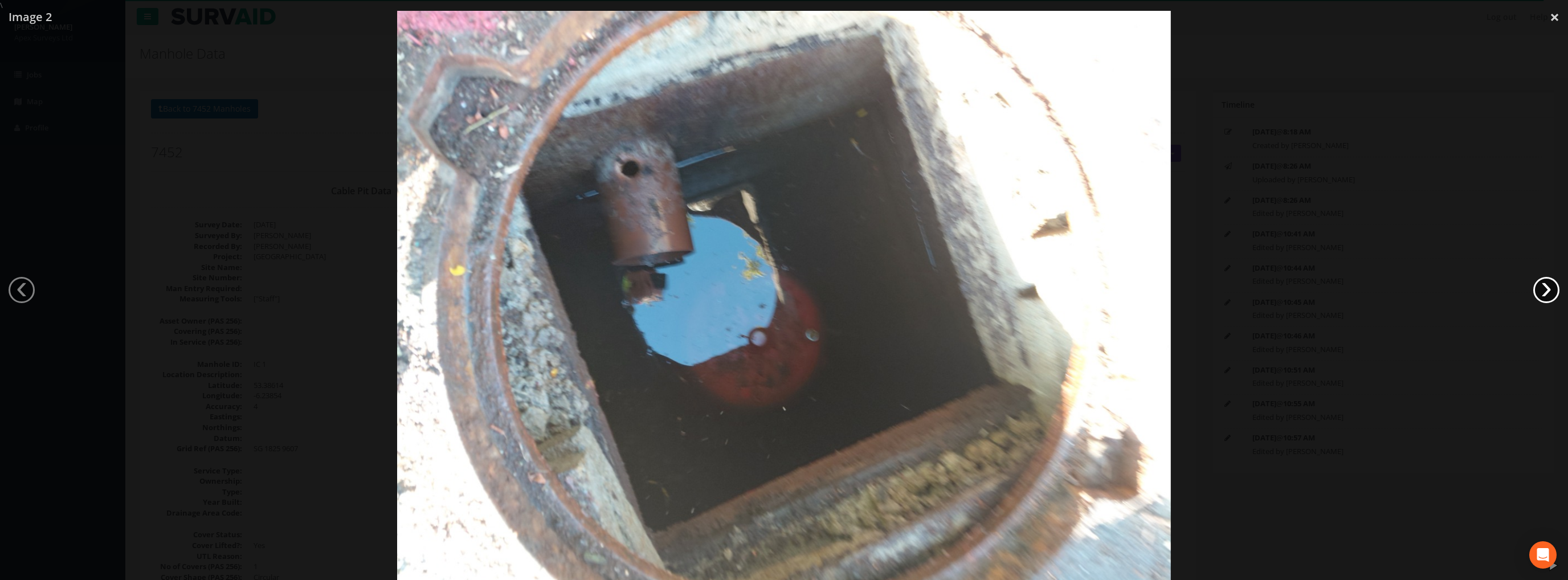
click at [1548, 292] on link "›" at bounding box center [1546, 290] width 26 height 26
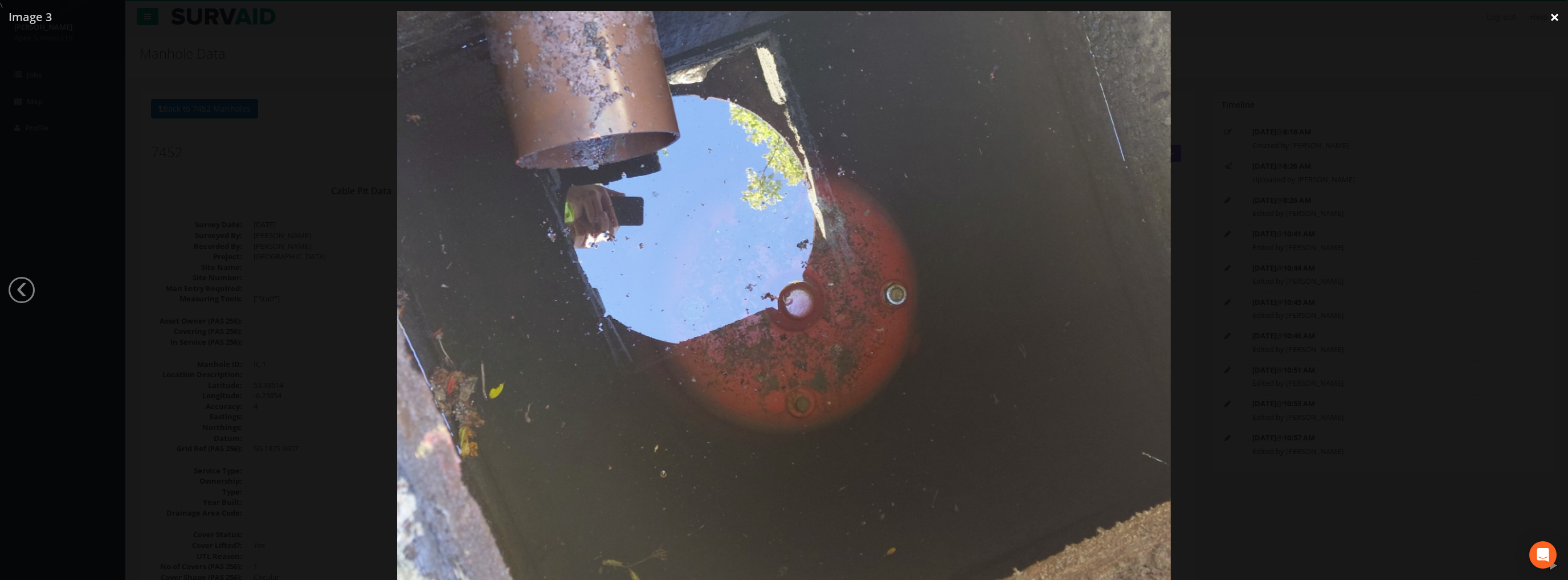
click at [1556, 17] on link "×" at bounding box center [1555, 17] width 27 height 34
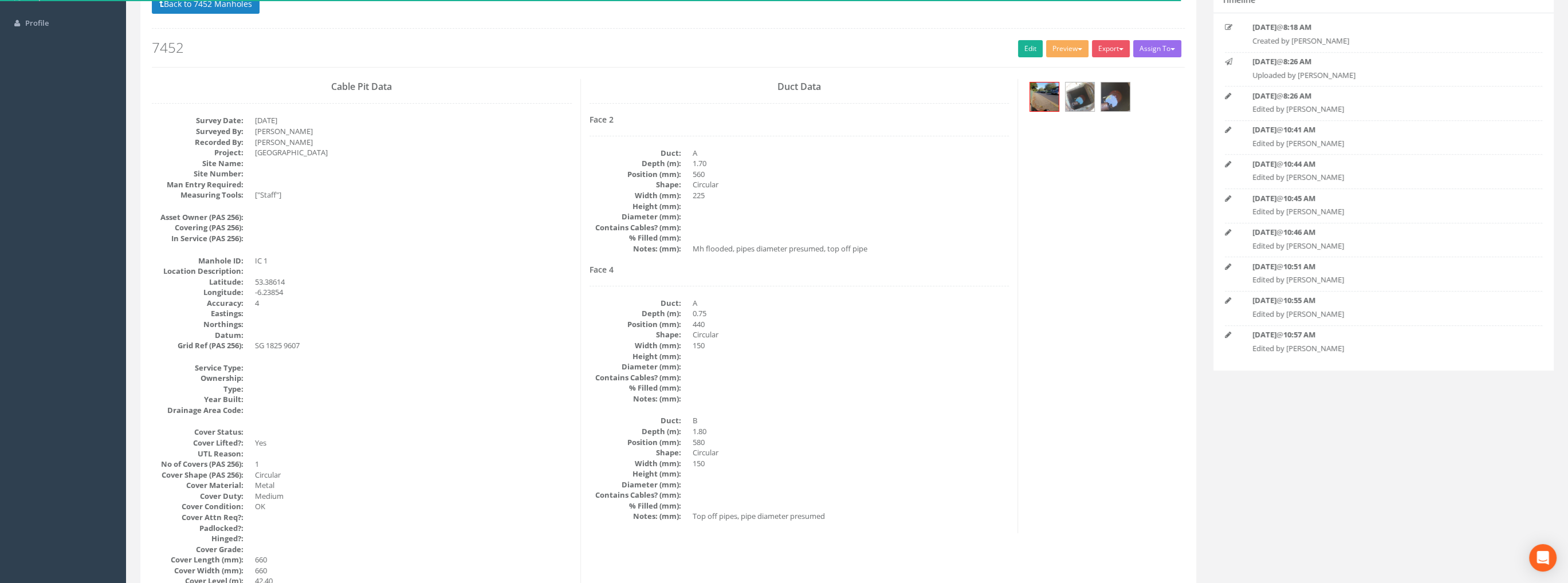
scroll to position [114, 0]
